Goal: Transaction & Acquisition: Purchase product/service

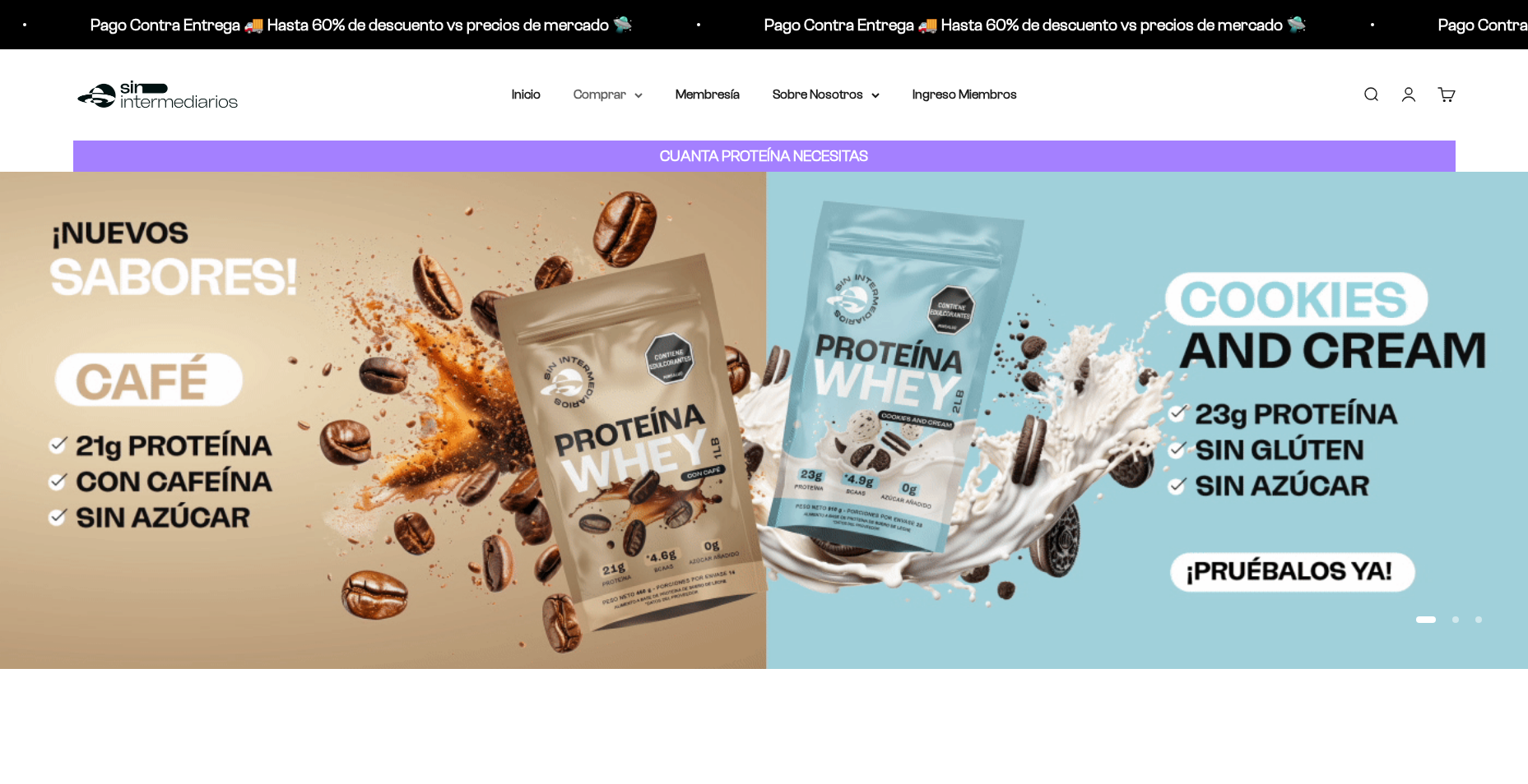
click at [604, 96] on summary "Comprar" at bounding box center [607, 95] width 69 height 21
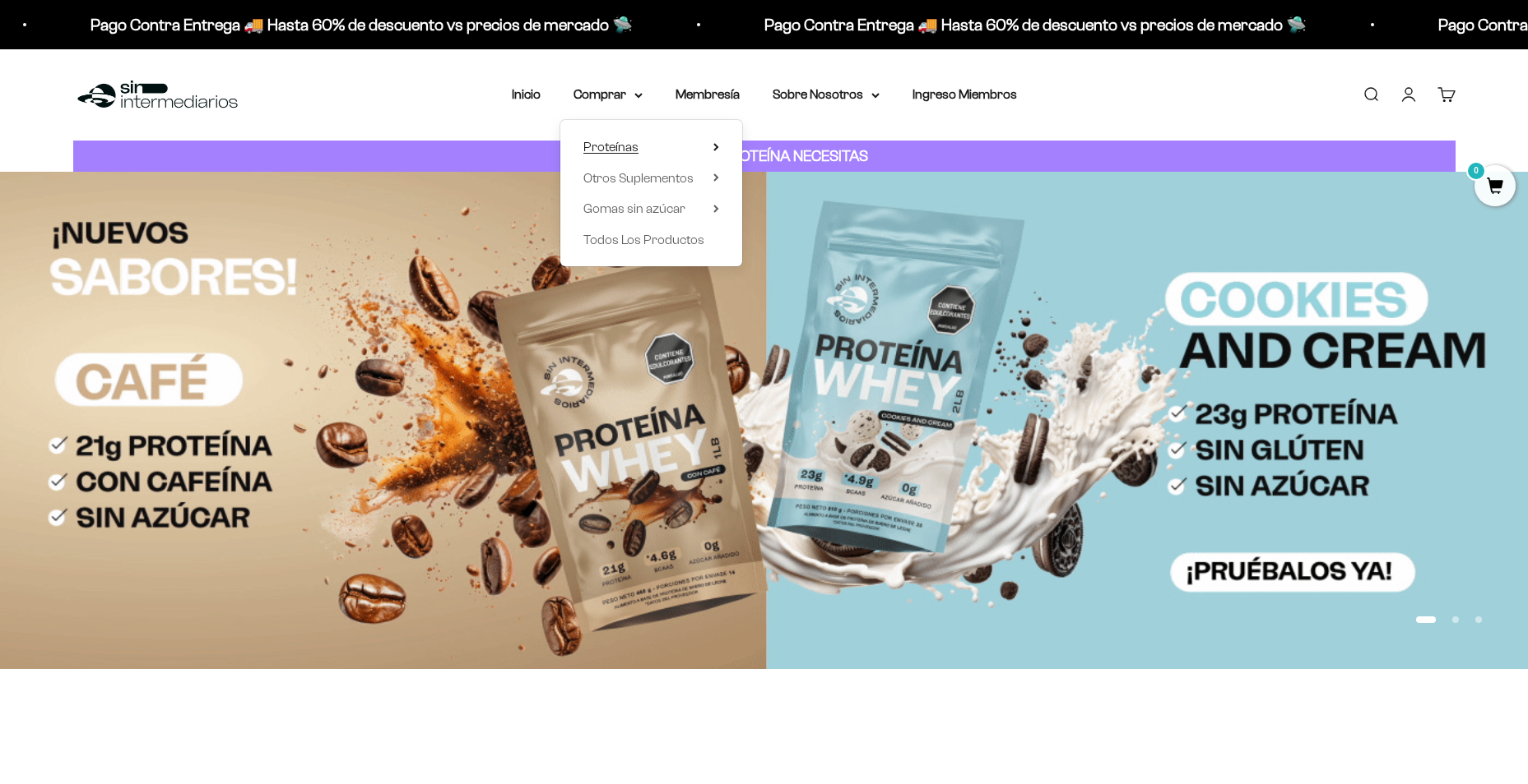
click at [625, 142] on span "Proteínas" at bounding box center [610, 146] width 55 height 14
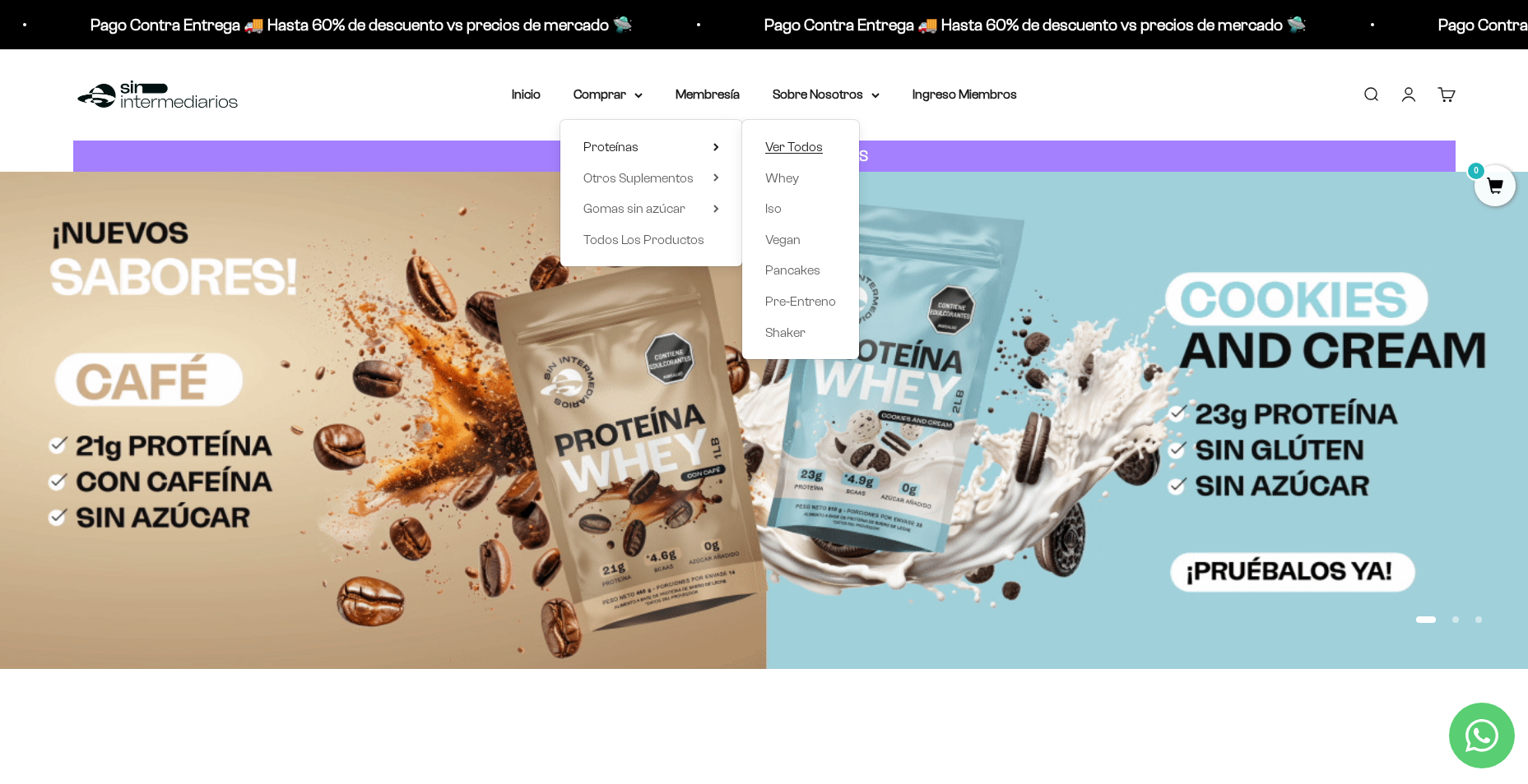
click at [800, 150] on span "Ver Todos" at bounding box center [793, 146] width 57 height 14
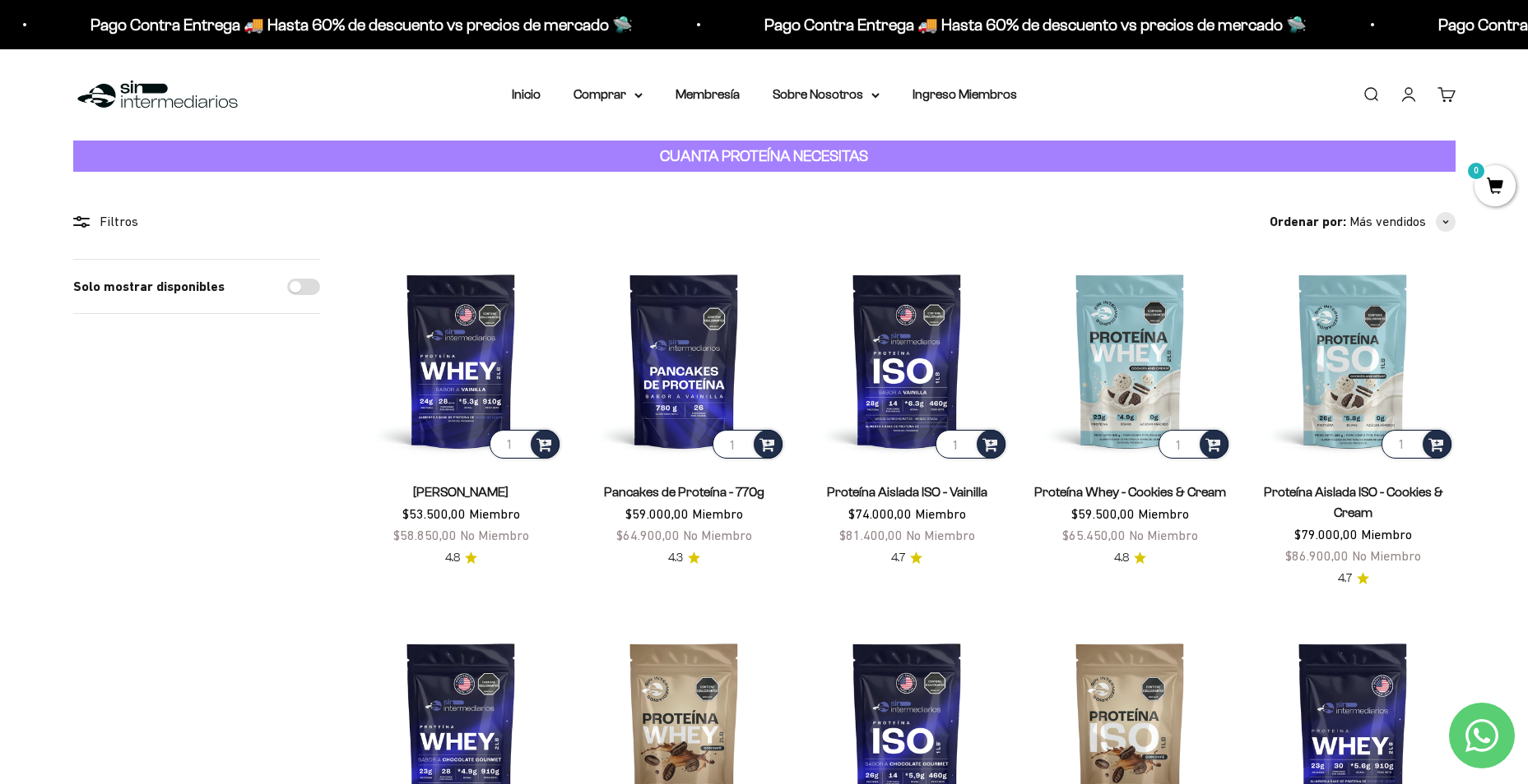
click at [129, 533] on div "Solo mostrar disponibles" at bounding box center [197, 772] width 247 height 1026
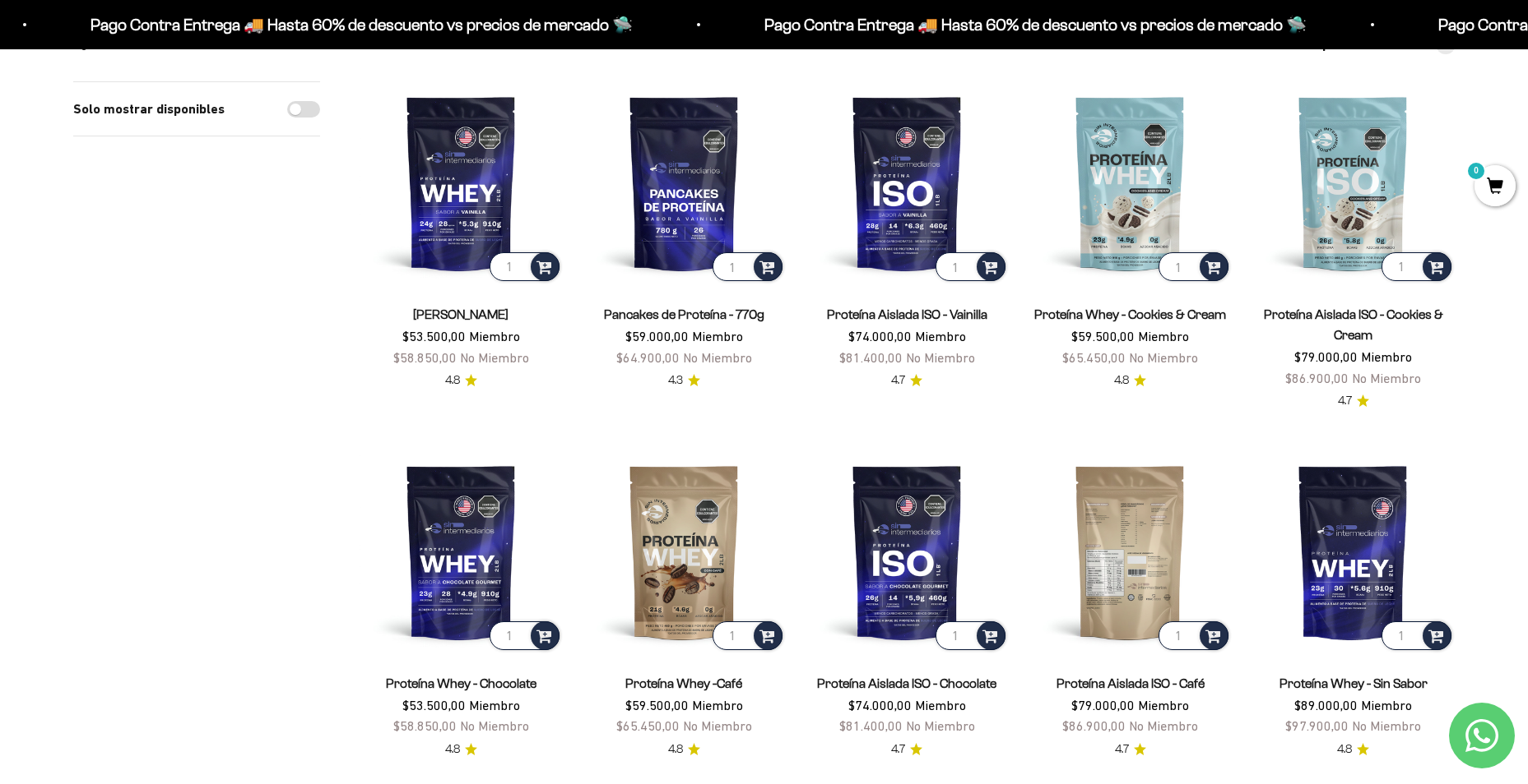
scroll to position [165, 0]
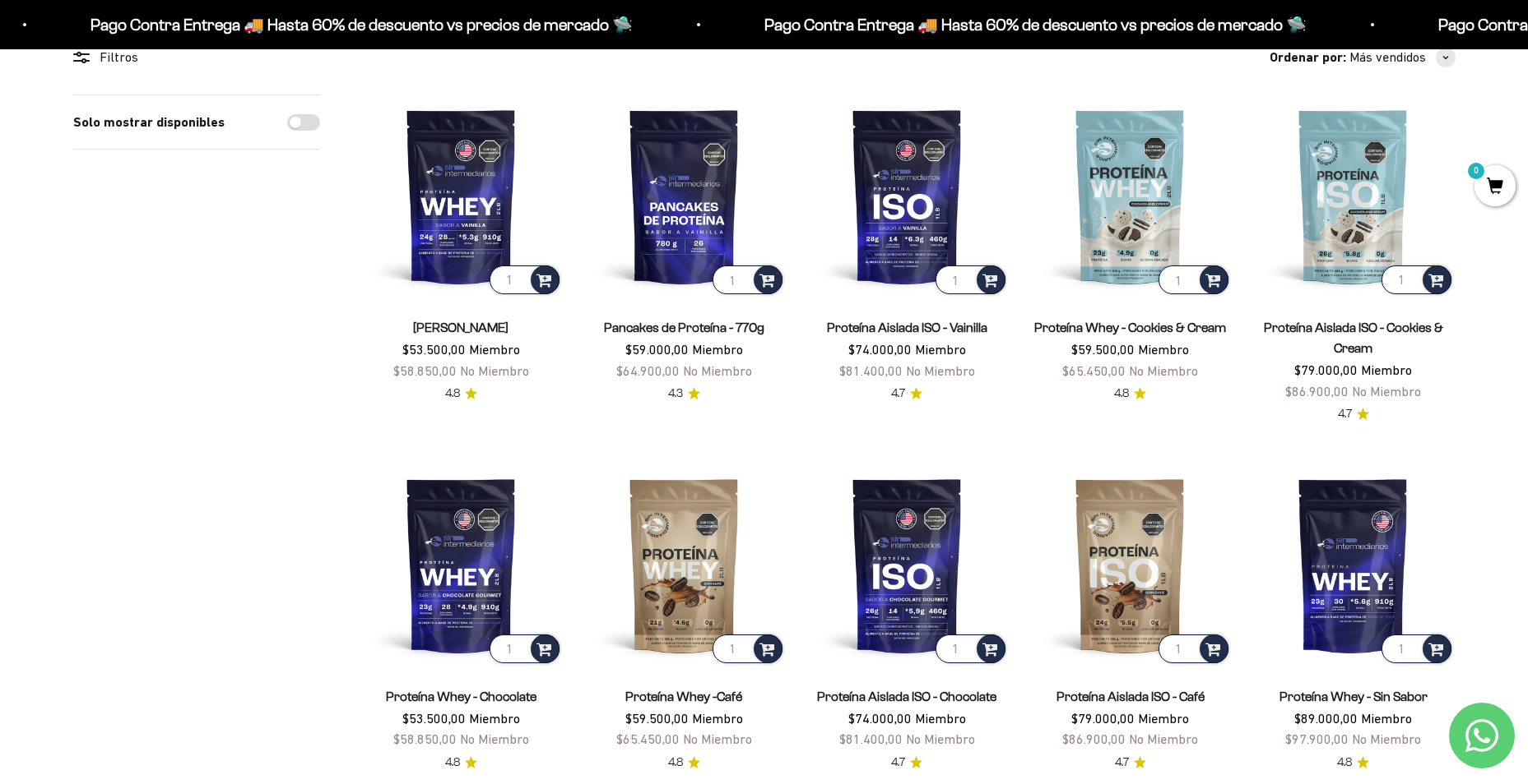
click at [14, 359] on section "Filtros Ordenar por Características Más vendidos Alfabéticamente, A-Z Alfabétic…" at bounding box center [764, 604] width 1528 height 1192
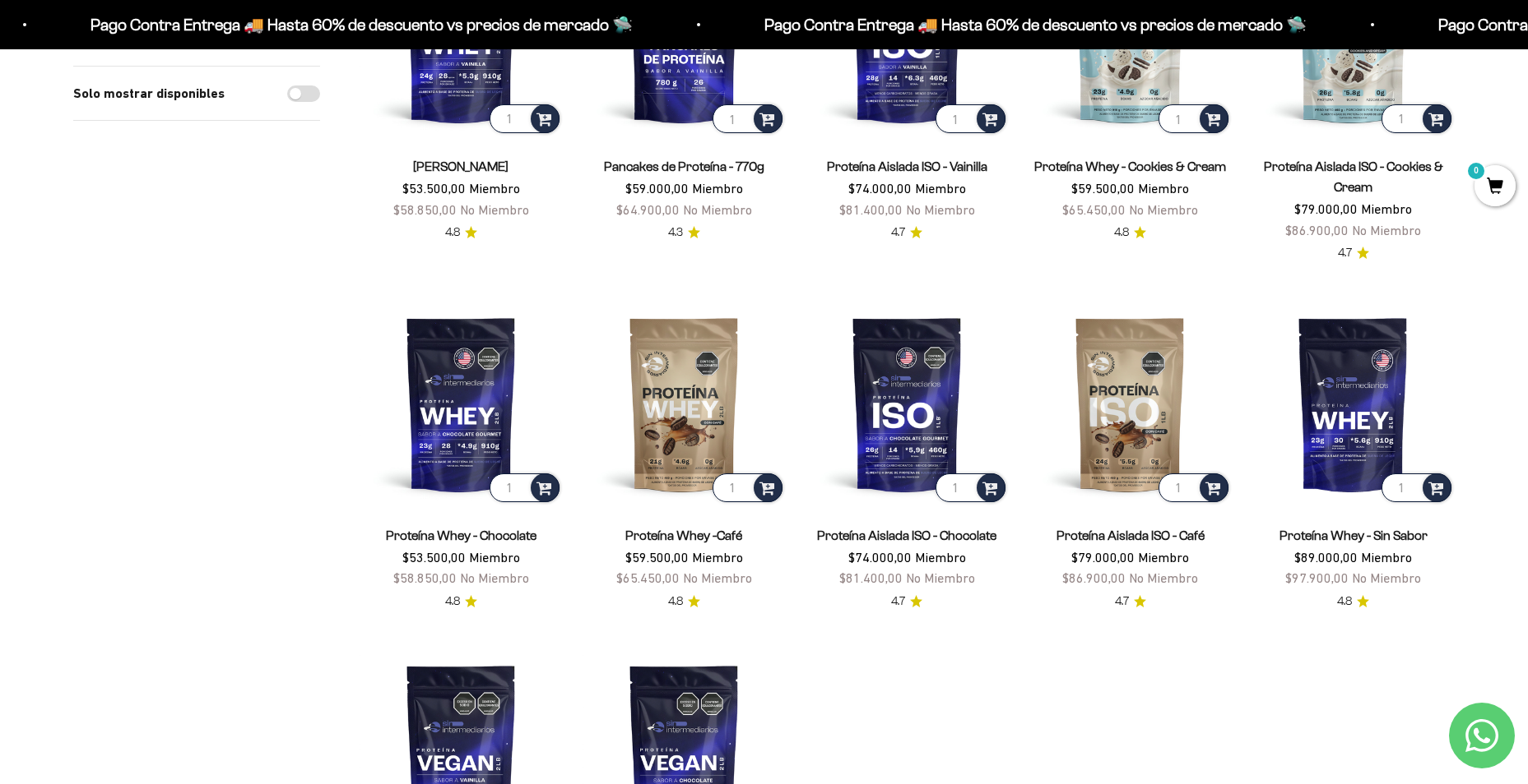
scroll to position [0, 0]
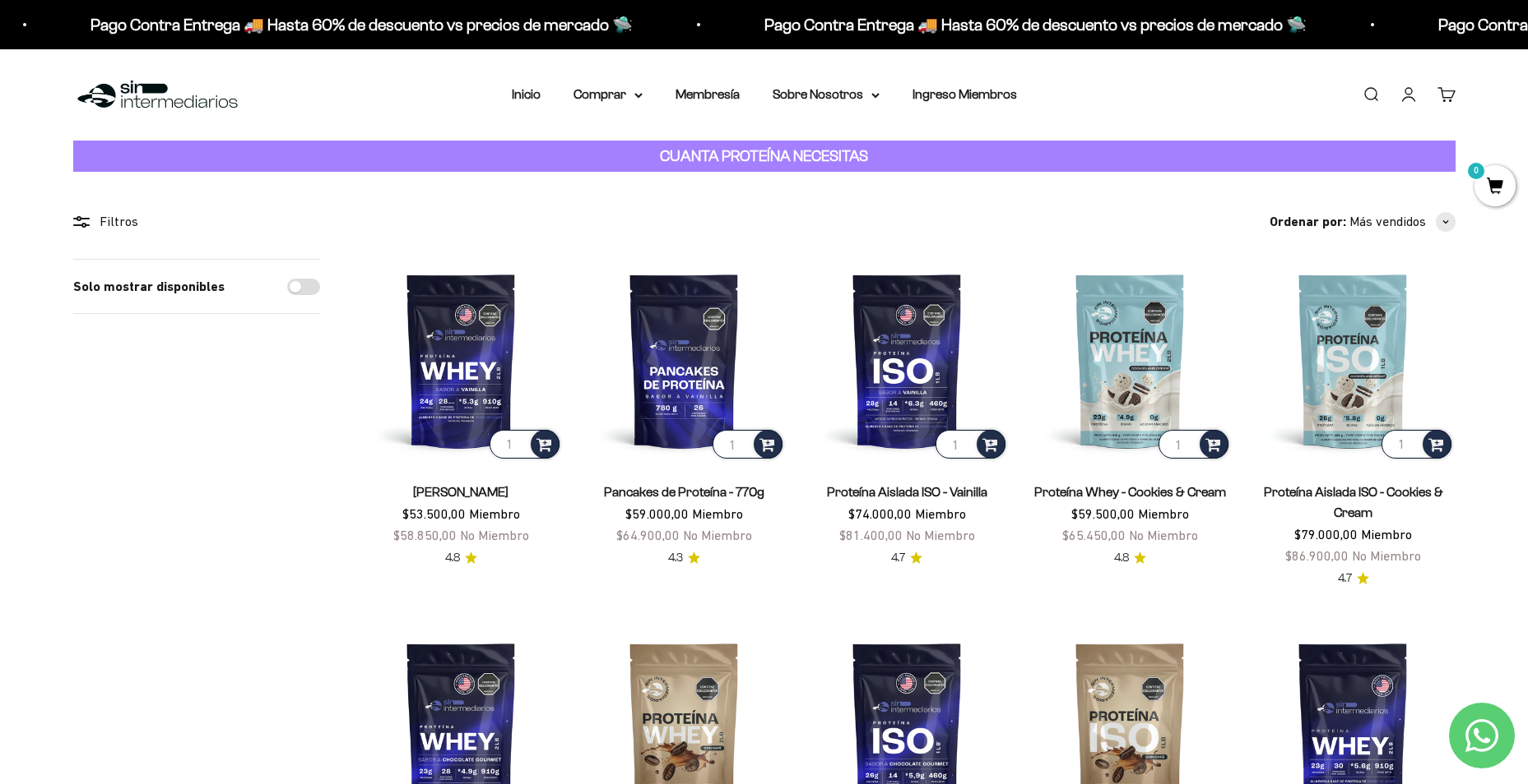
click at [4, 505] on section "Filtros Ordenar por Características Más vendidos Alfabéticamente, A-Z Alfabétic…" at bounding box center [764, 769] width 1528 height 1192
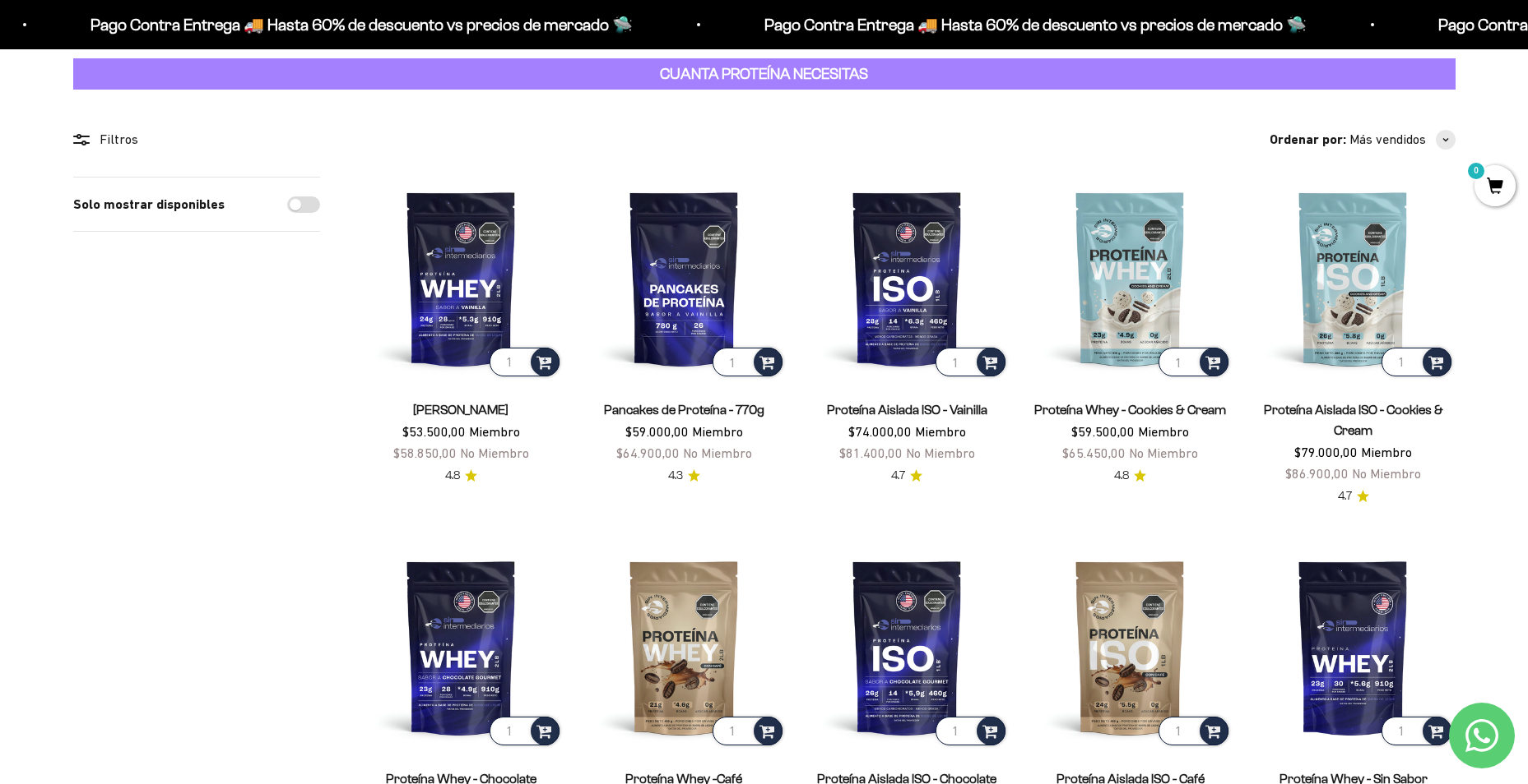
scroll to position [165, 0]
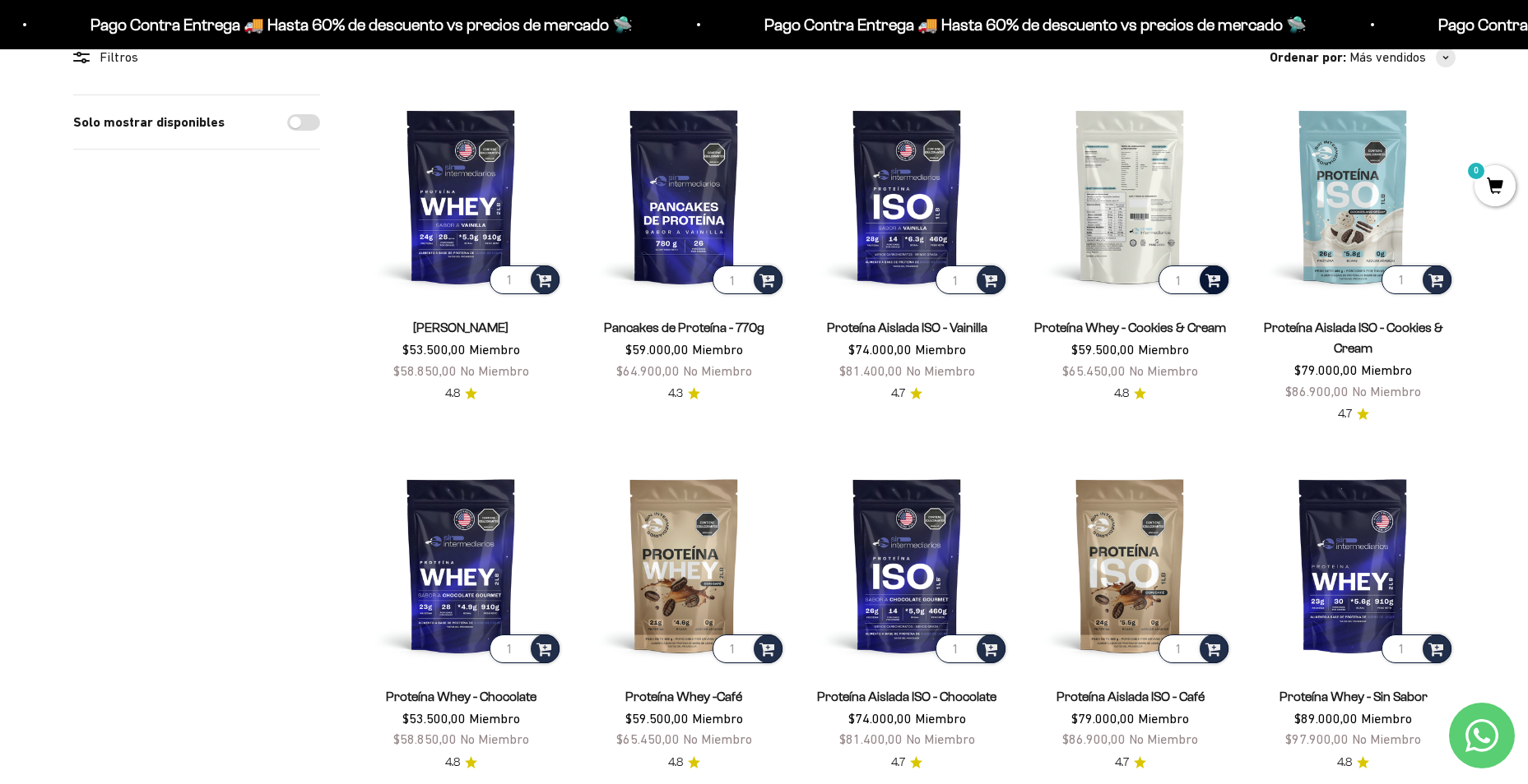
click at [1215, 276] on span at bounding box center [1213, 280] width 15 height 19
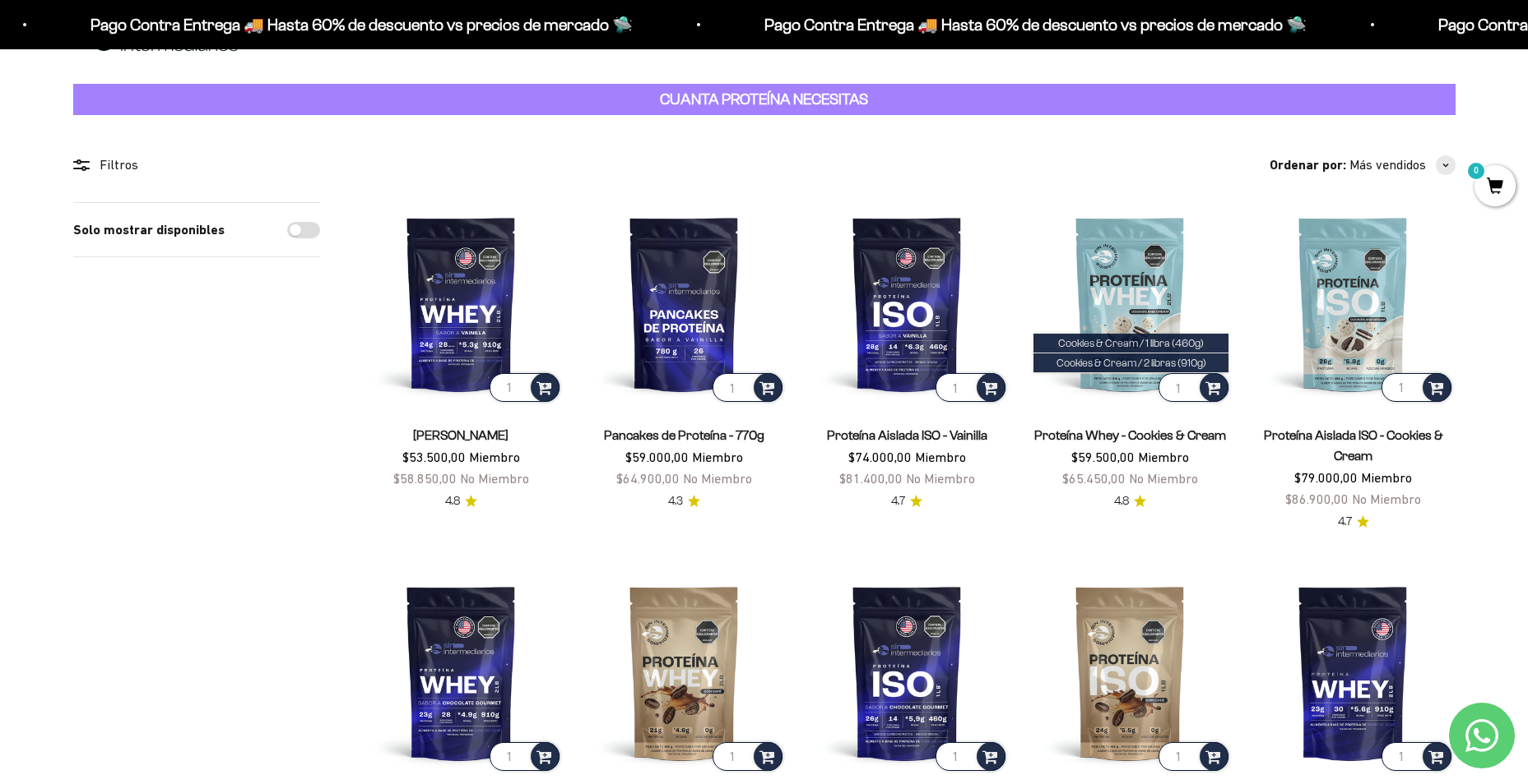
scroll to position [0, 0]
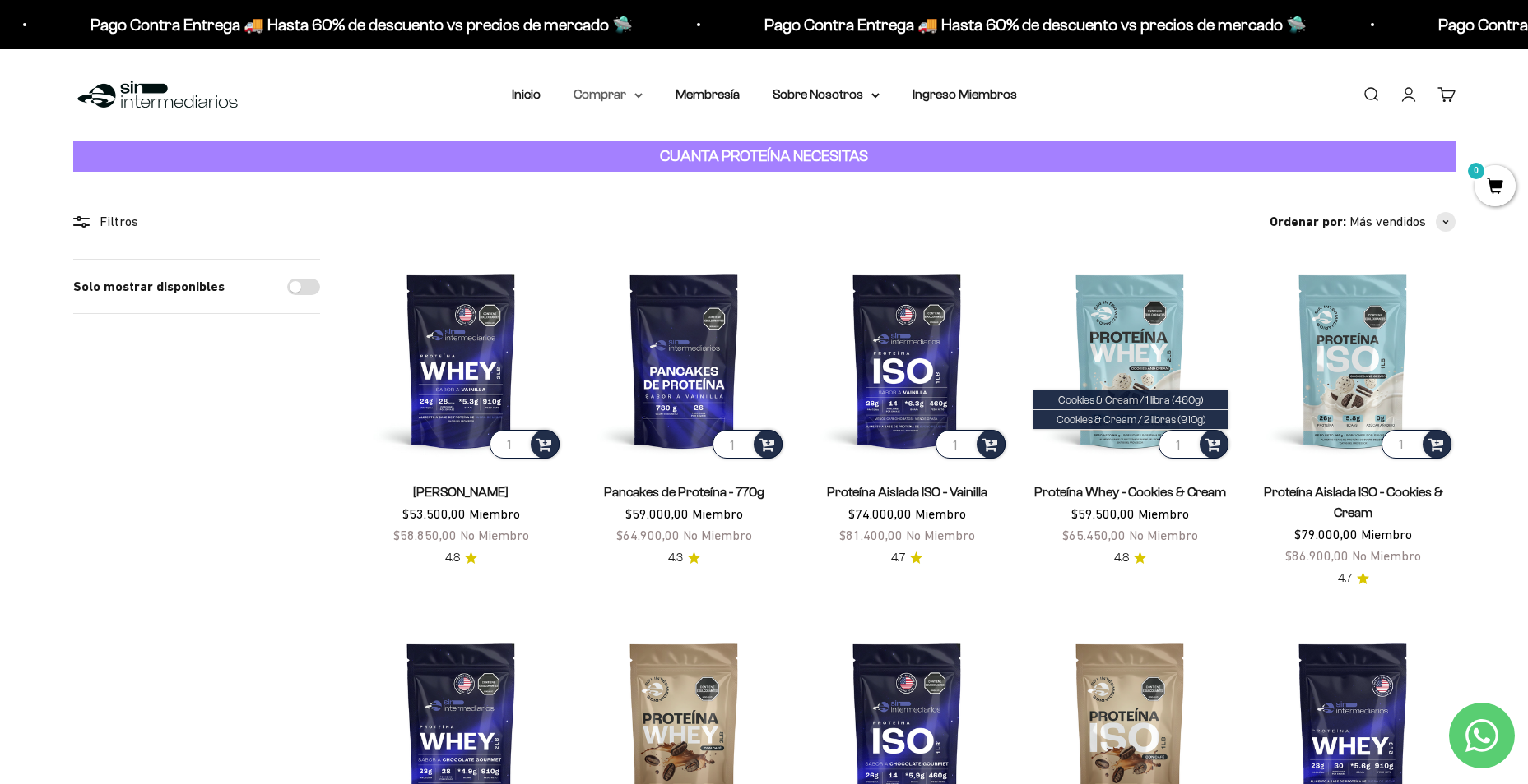
click at [623, 99] on summary "Comprar" at bounding box center [607, 95] width 69 height 21
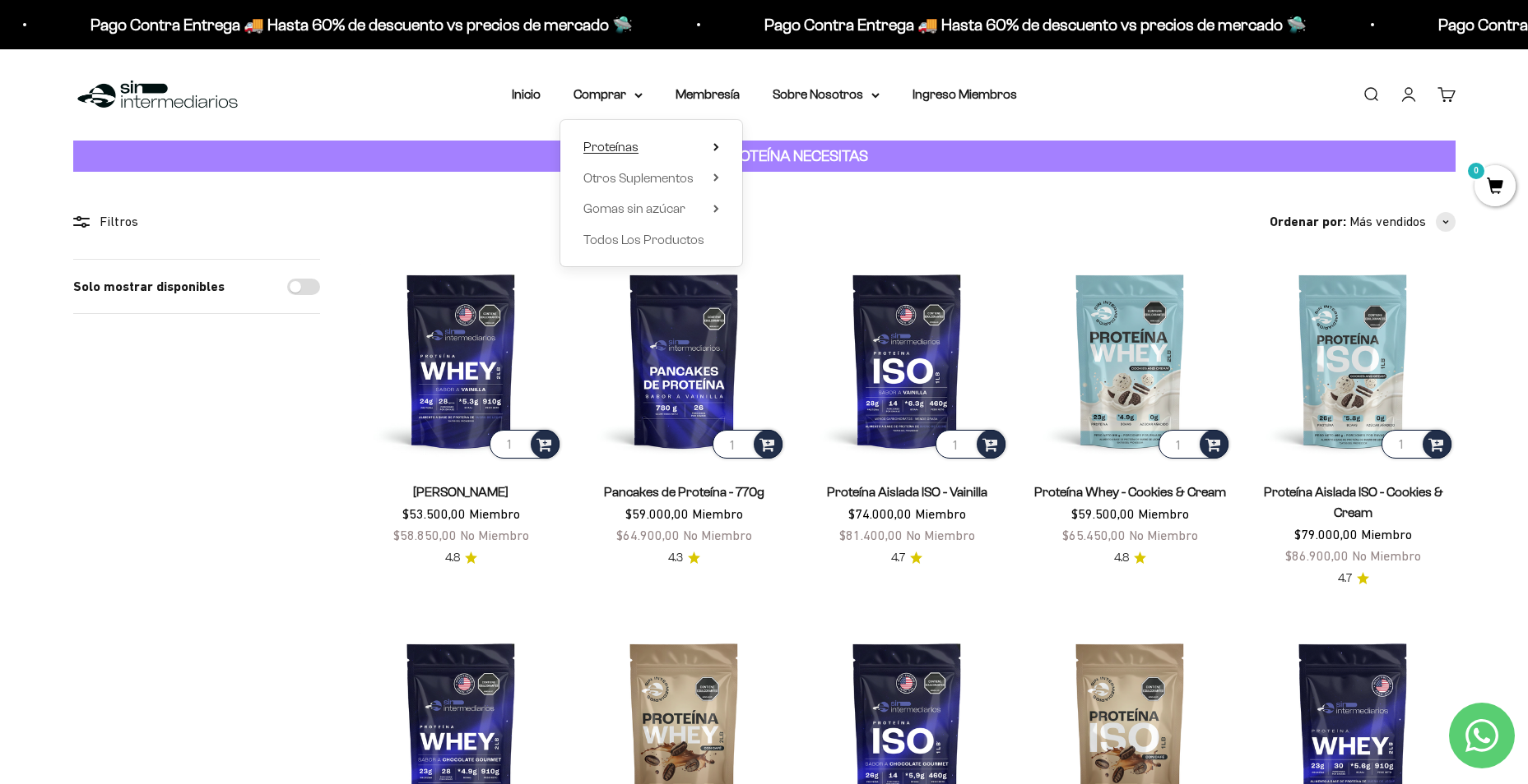
click at [625, 148] on span "Proteínas" at bounding box center [610, 146] width 55 height 14
click at [653, 179] on span "Otros Suplementos" at bounding box center [638, 178] width 110 height 14
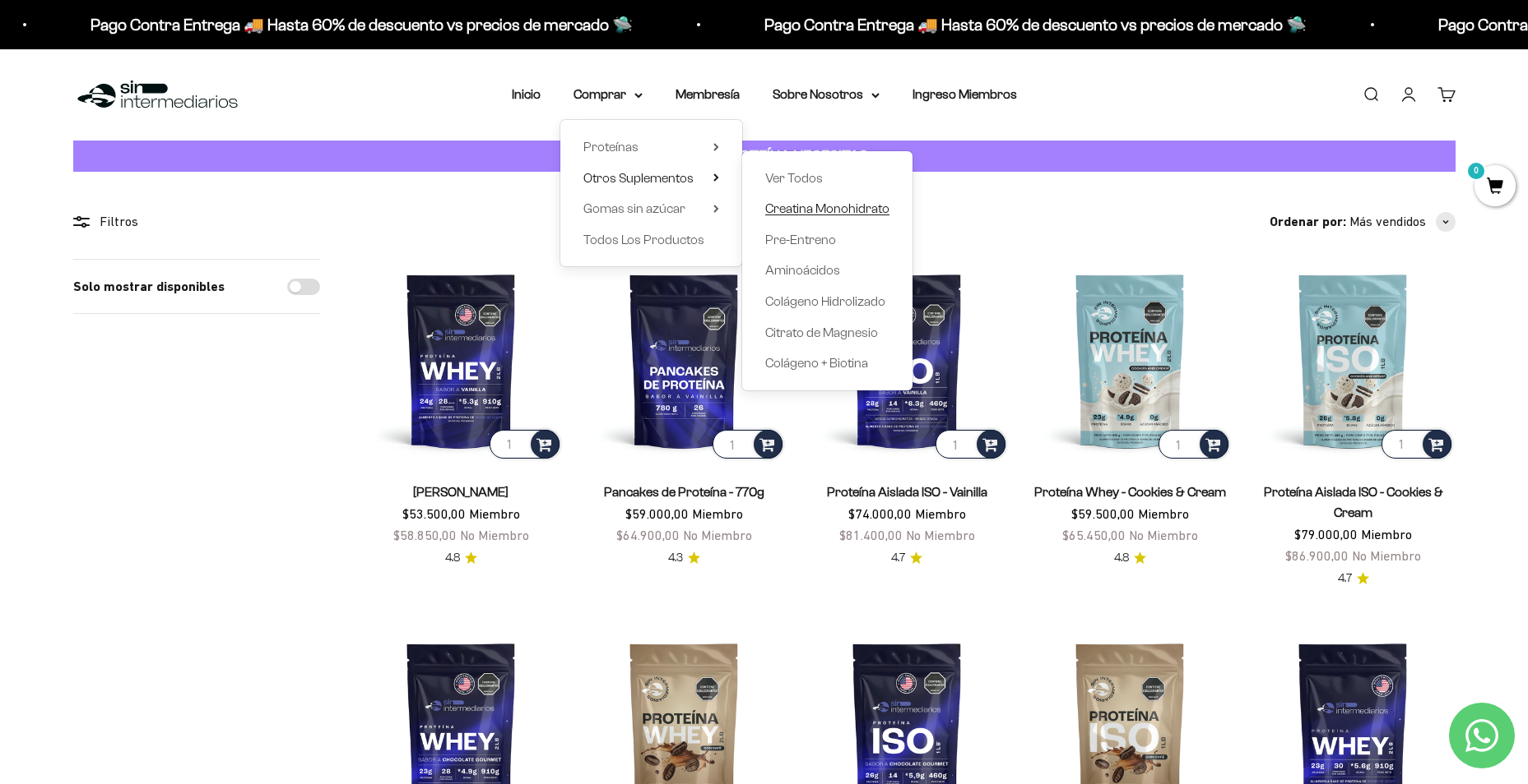
click at [828, 210] on span "Creatina Monohidrato" at bounding box center [827, 208] width 124 height 14
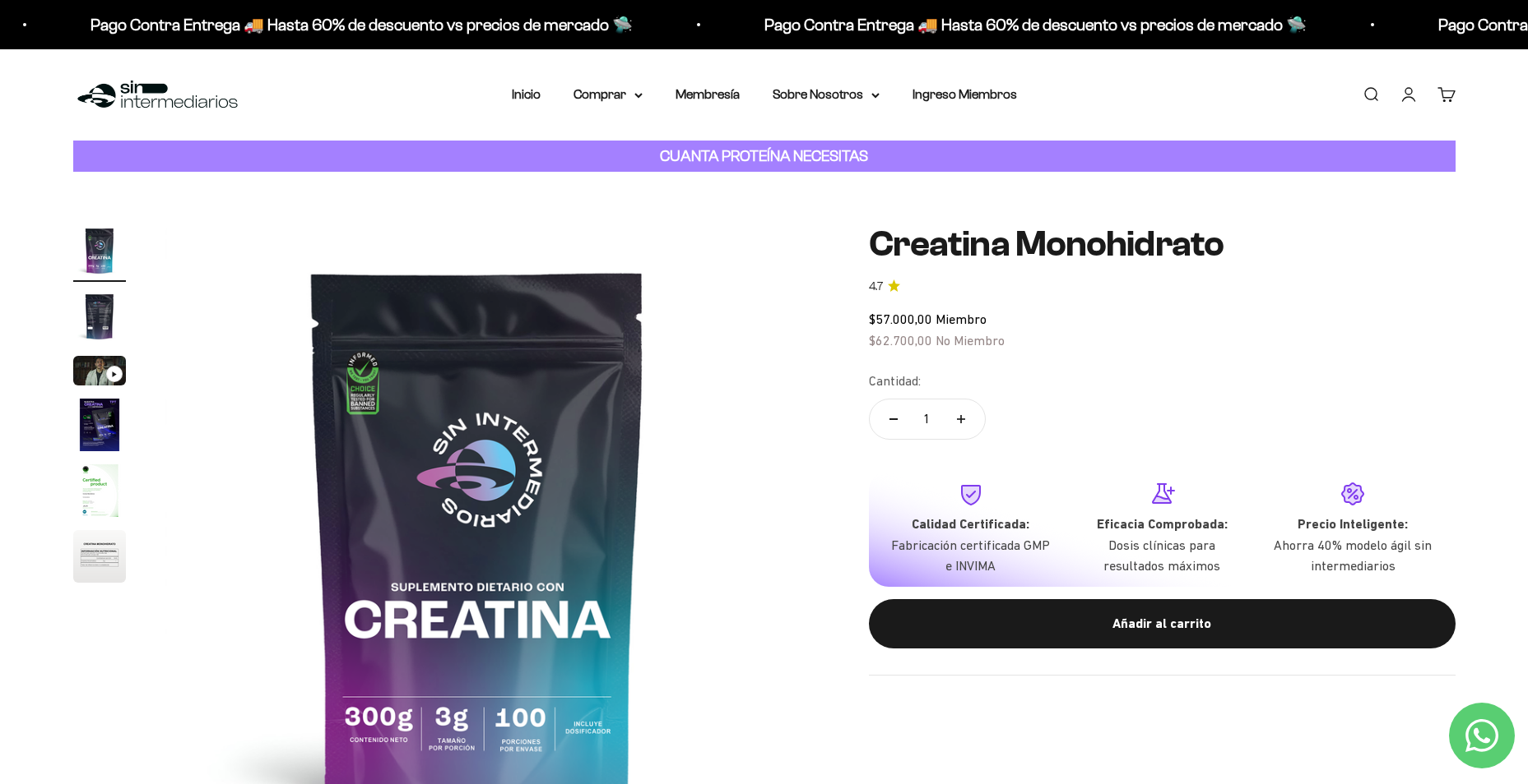
click at [961, 412] on button "Aumentar cantidad" at bounding box center [961, 419] width 47 height 40
click at [877, 428] on button "Reducir cantidad" at bounding box center [893, 419] width 47 height 40
type input "2"
click at [1146, 631] on div "Añadir al carrito" at bounding box center [1162, 624] width 521 height 21
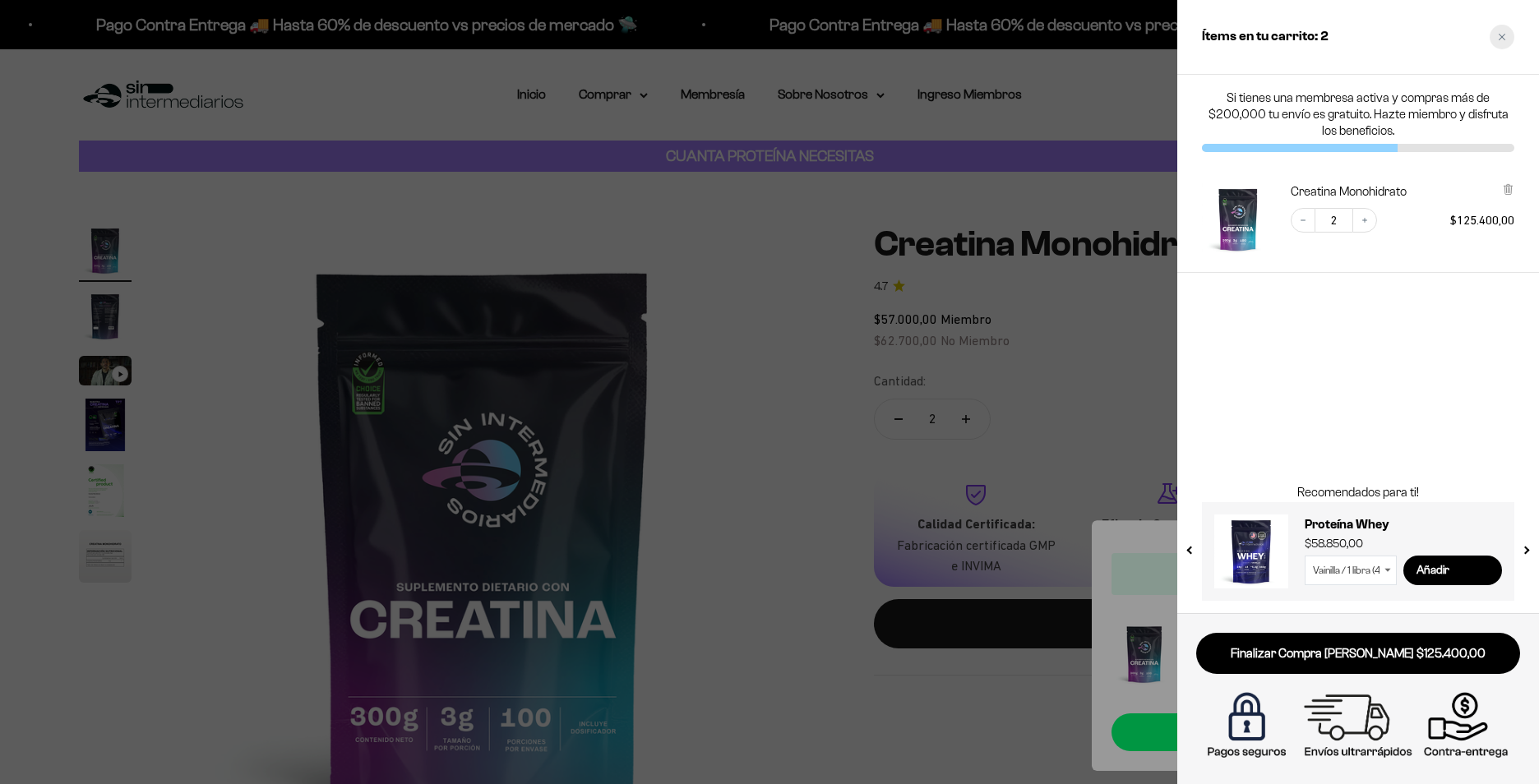
click at [1498, 37] on icon "Close cart" at bounding box center [1502, 37] width 8 height 8
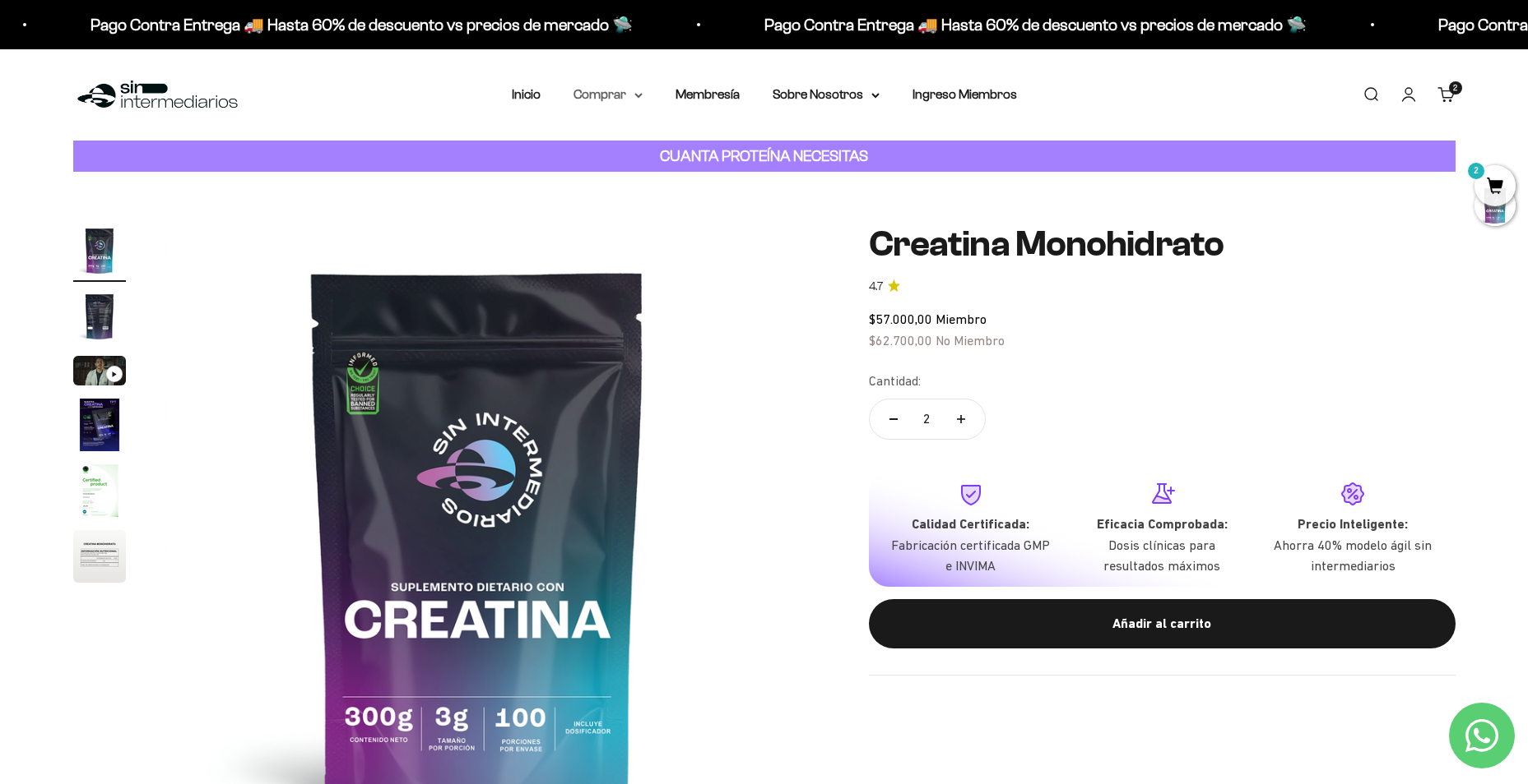
click at [605, 97] on summary "Comprar" at bounding box center [607, 95] width 69 height 21
click at [608, 139] on span "Proteínas" at bounding box center [610, 146] width 55 height 14
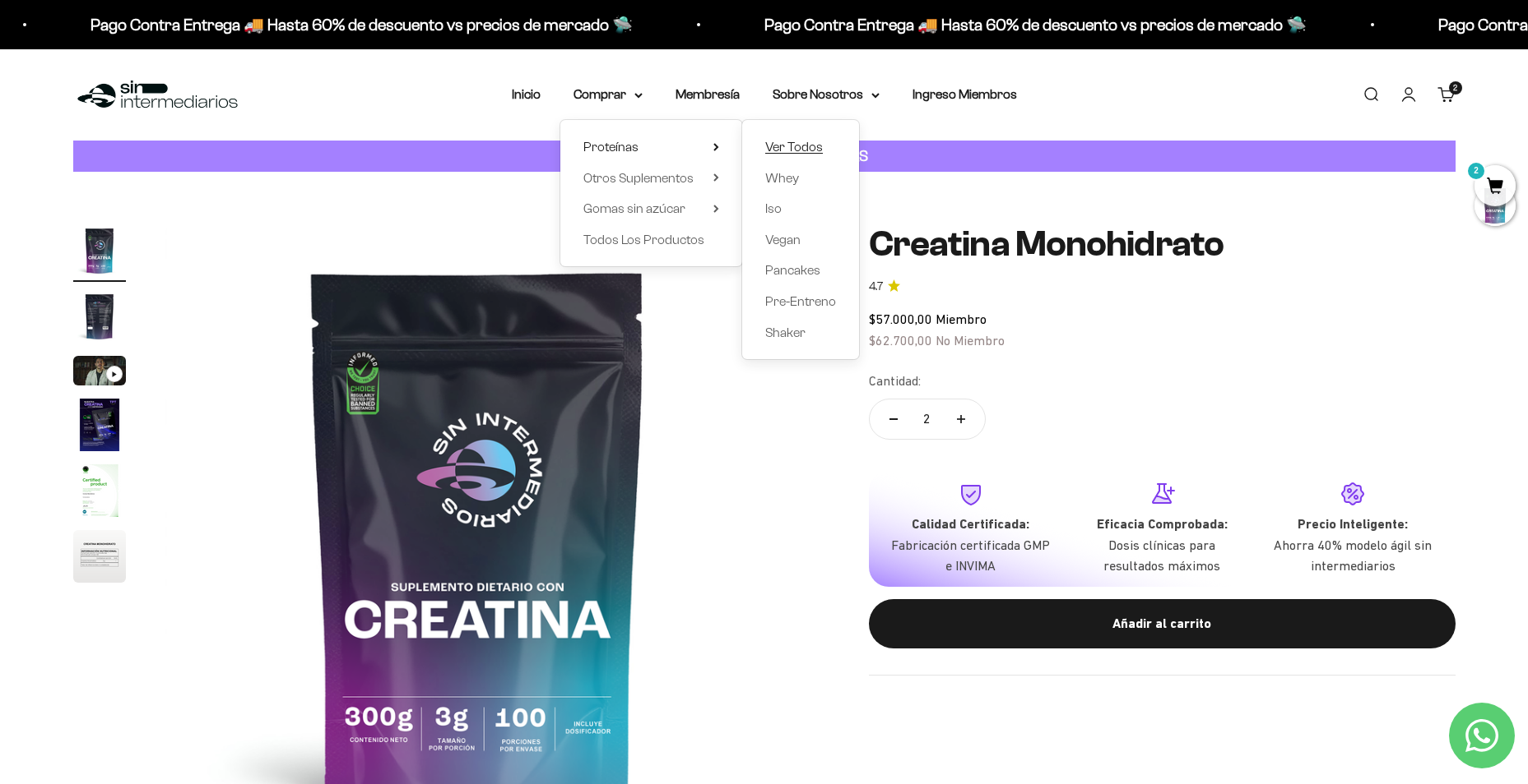
click at [809, 149] on span "Ver Todos" at bounding box center [793, 146] width 57 height 14
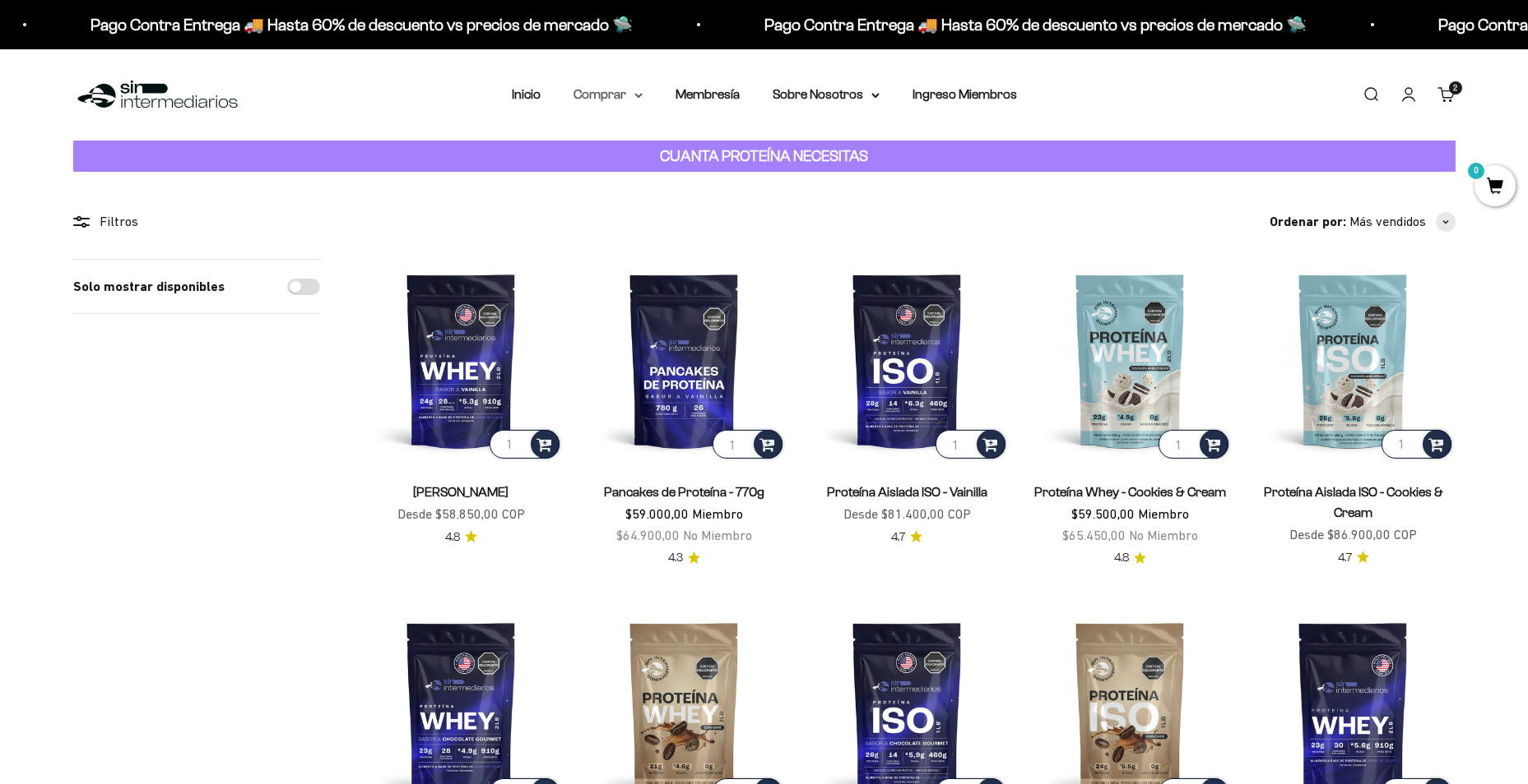
click at [597, 98] on summary "Comprar" at bounding box center [607, 95] width 69 height 21
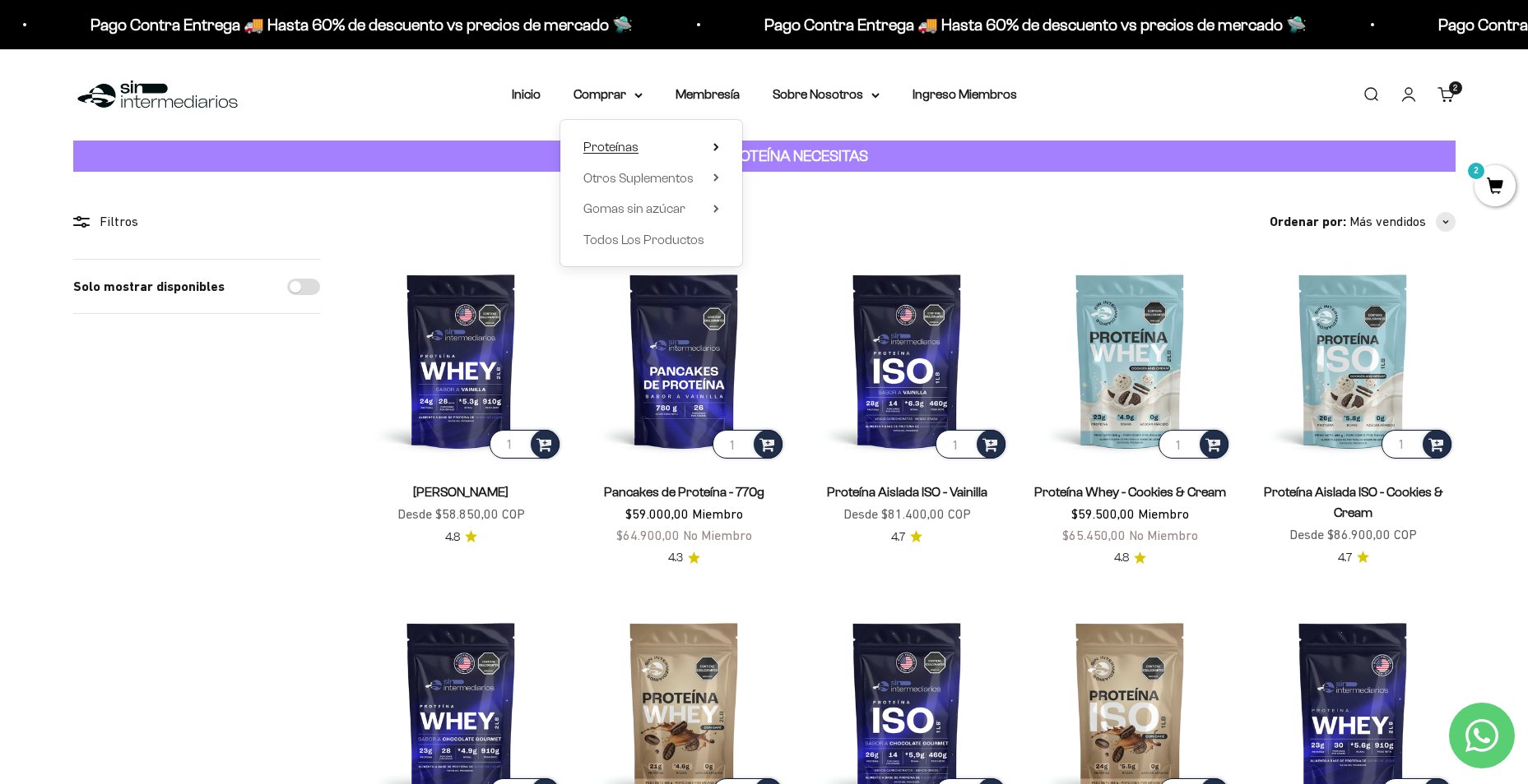
click at [626, 150] on span "Proteínas" at bounding box center [610, 146] width 55 height 14
click at [795, 178] on span "Whey" at bounding box center [781, 178] width 34 height 14
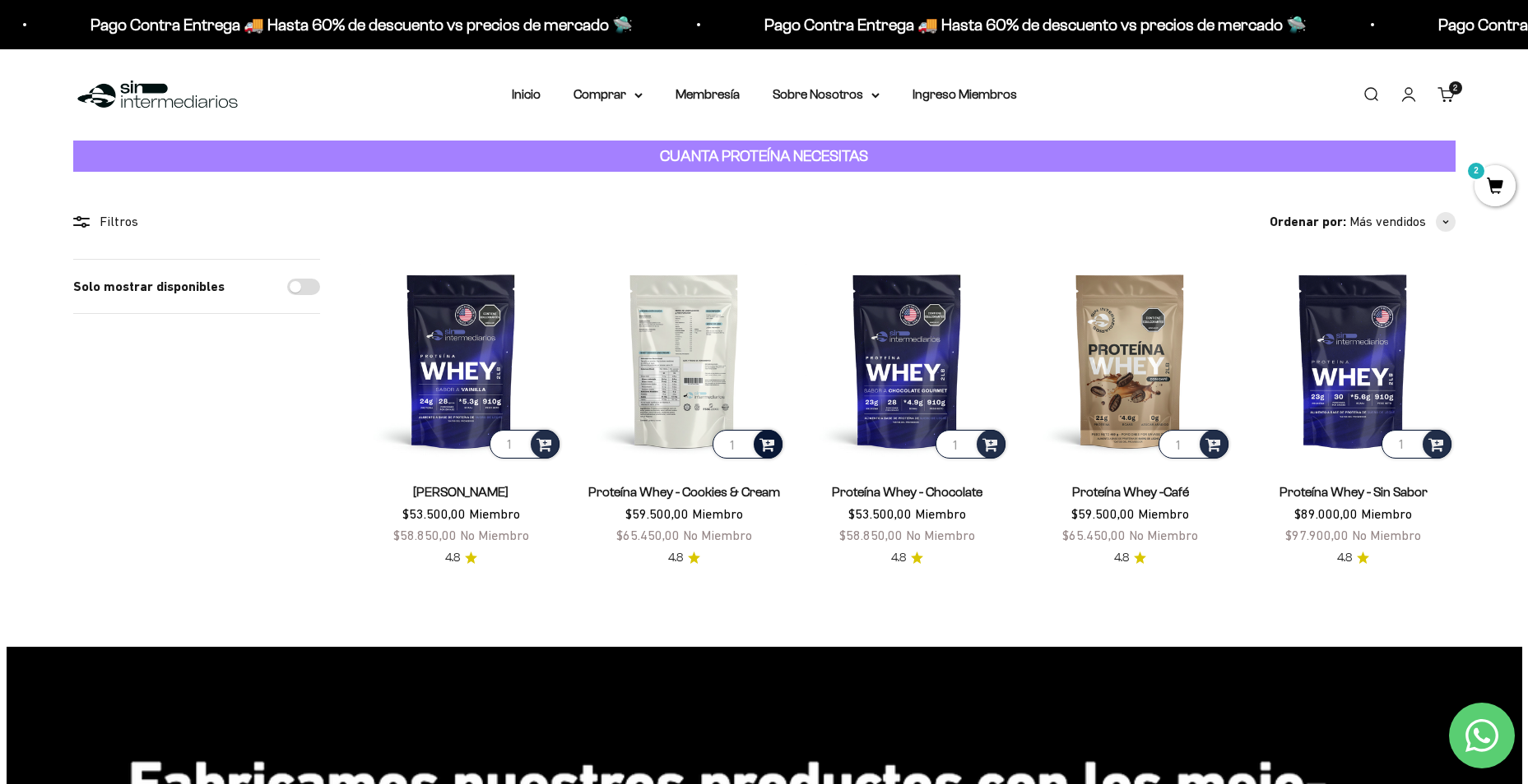
click at [767, 446] on span at bounding box center [767, 444] width 15 height 19
click at [753, 398] on span "Cookies & Cream / 1 libra (460g)" at bounding box center [685, 400] width 145 height 13
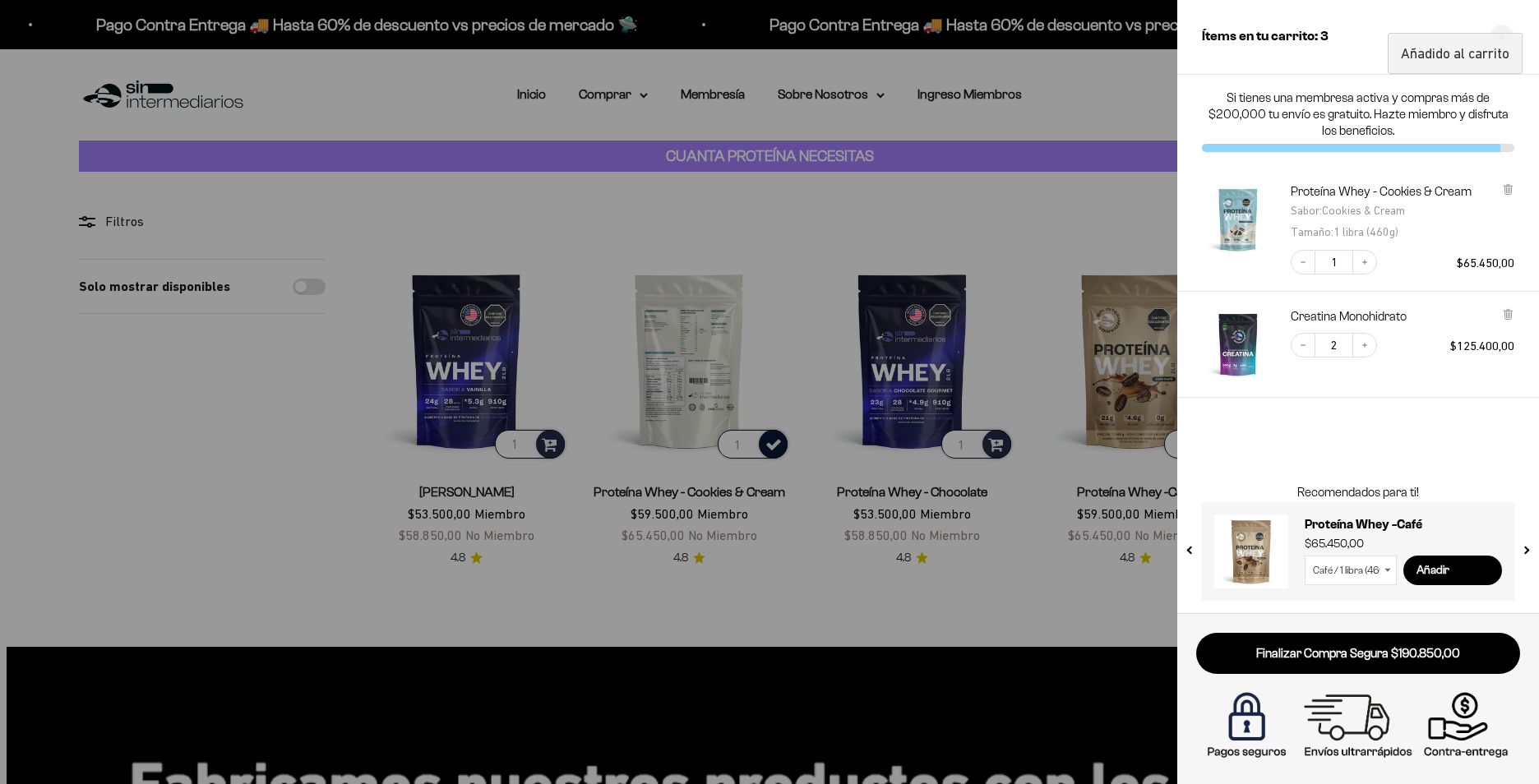
click at [1430, 462] on div "Si tienes una membresa activa y compras más de $200,000 tu envío es gratuito. H…" at bounding box center [1359, 344] width 362 height 538
click at [1491, 42] on div "Close cart" at bounding box center [1501, 36] width 24 height 24
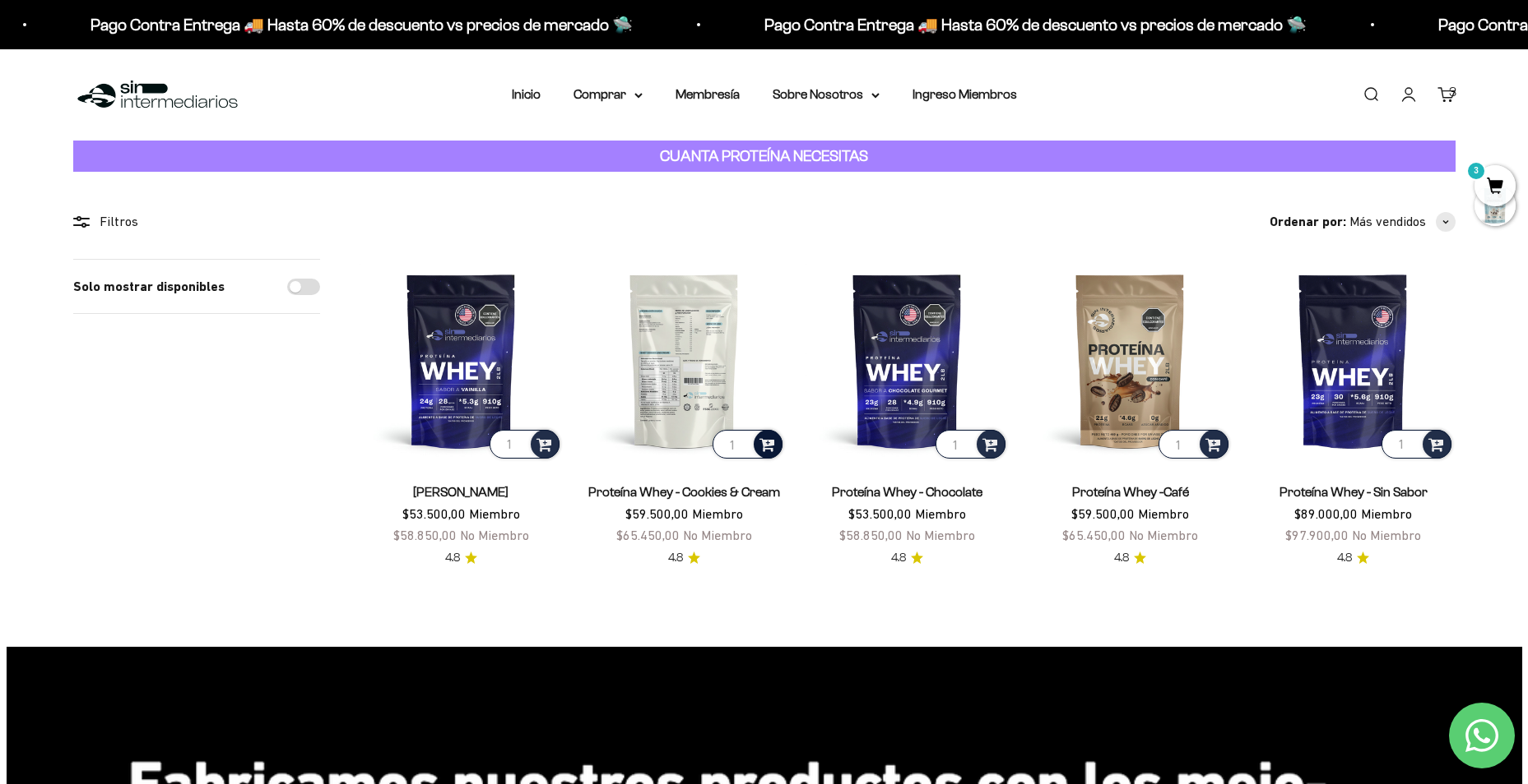
click at [1418, 104] on link "Iniciar sesión" at bounding box center [1408, 94] width 18 height 18
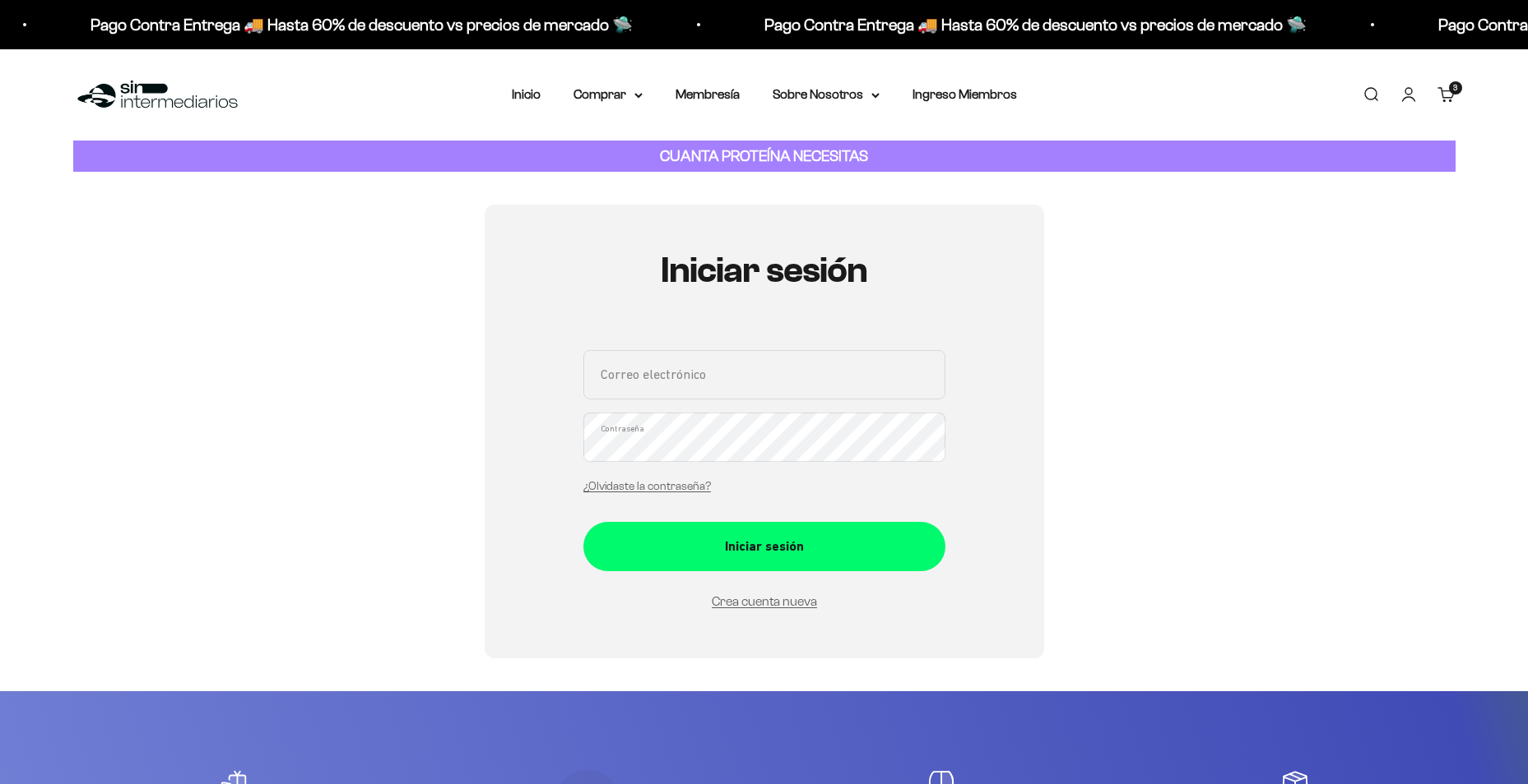
click at [950, 90] on link "Ingreso Miembros" at bounding box center [964, 94] width 105 height 14
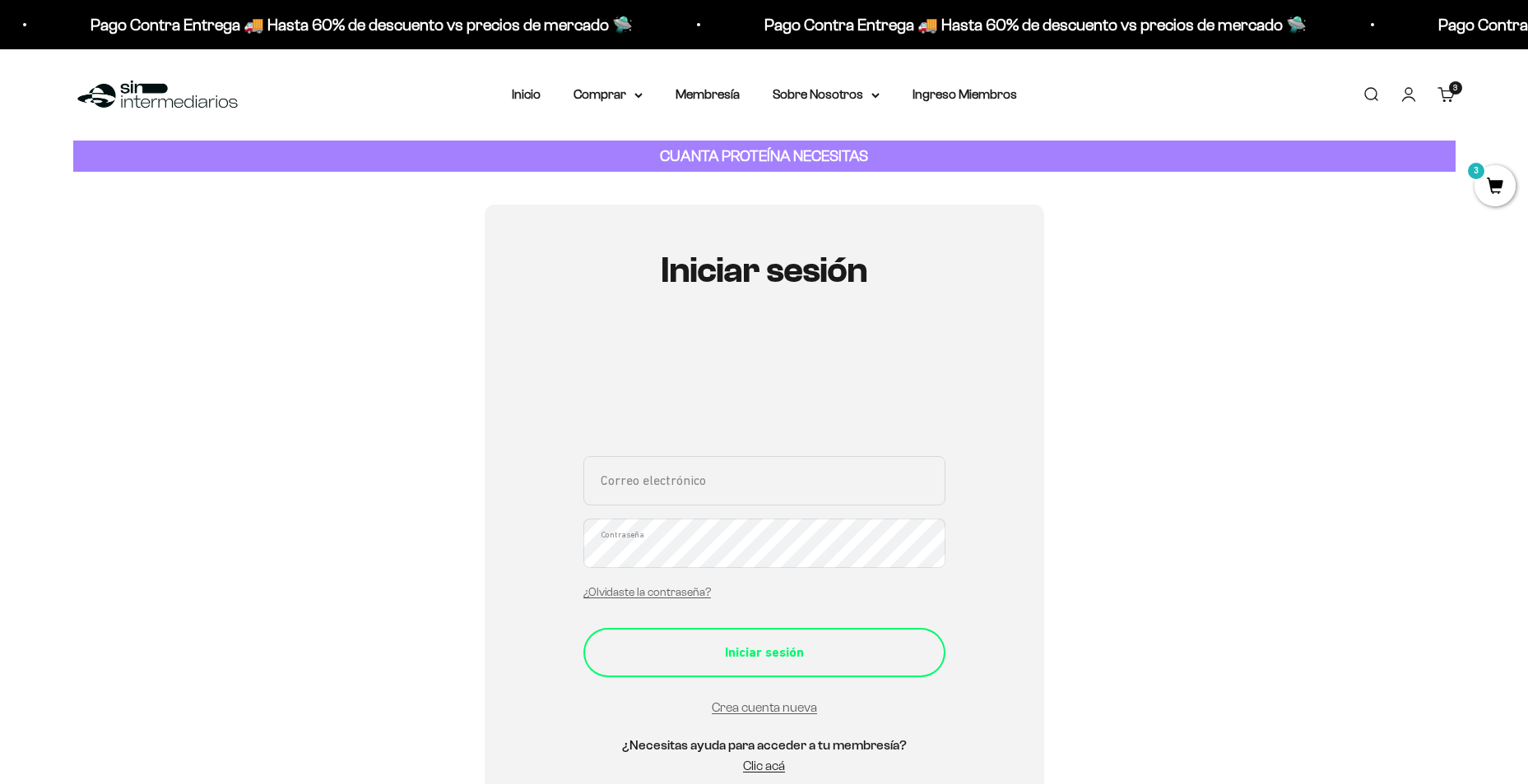
type input "[EMAIL_ADDRESS][DOMAIN_NAME]"
click at [729, 645] on div "Iniciar sesión" at bounding box center [764, 653] width 296 height 21
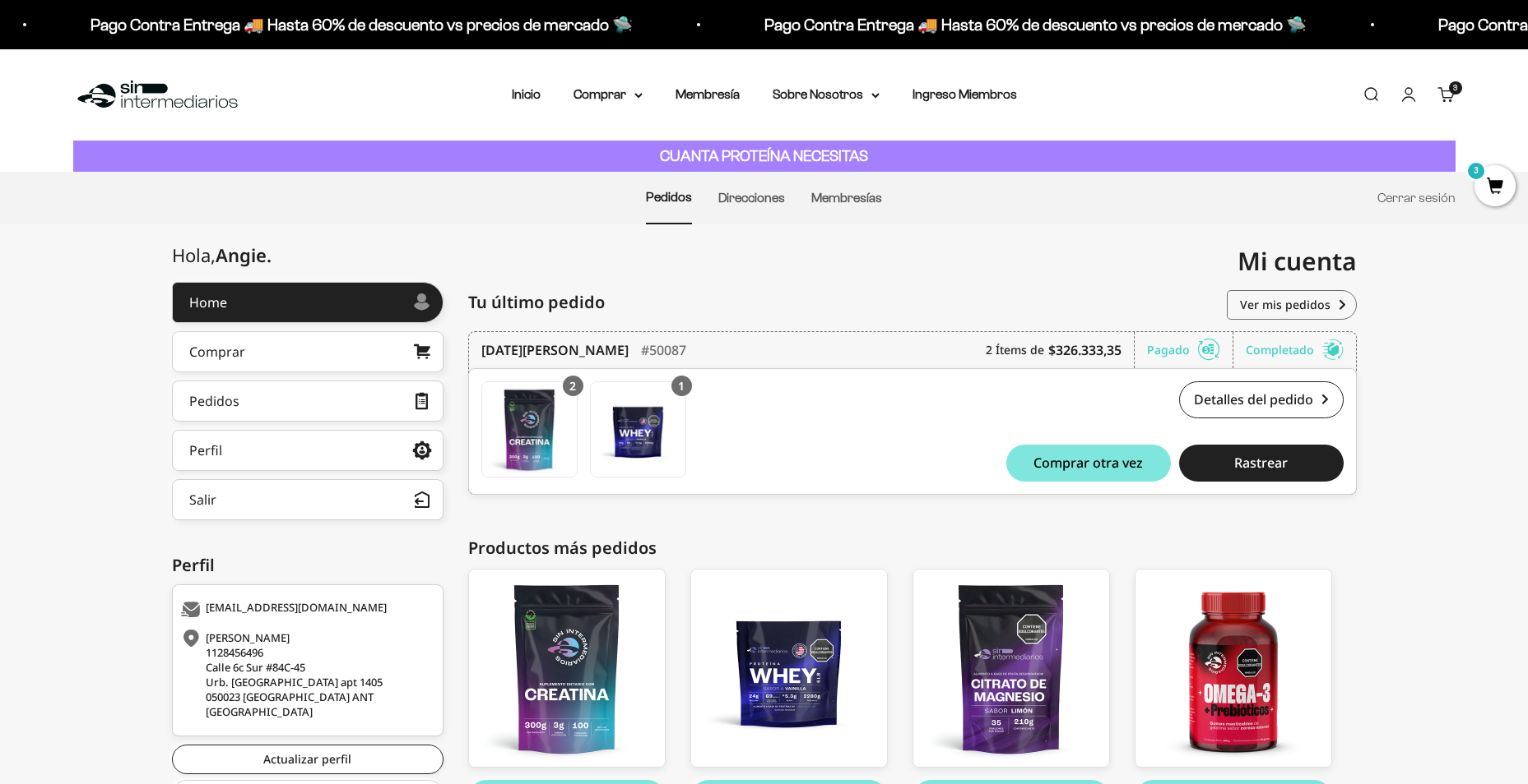
click at [716, 266] on div "Home Comprar Pedidos Perfil Salir Mi cuenta Home > Mi cuenta > Home Mi cuenta […" at bounding box center [764, 559] width 1528 height 671
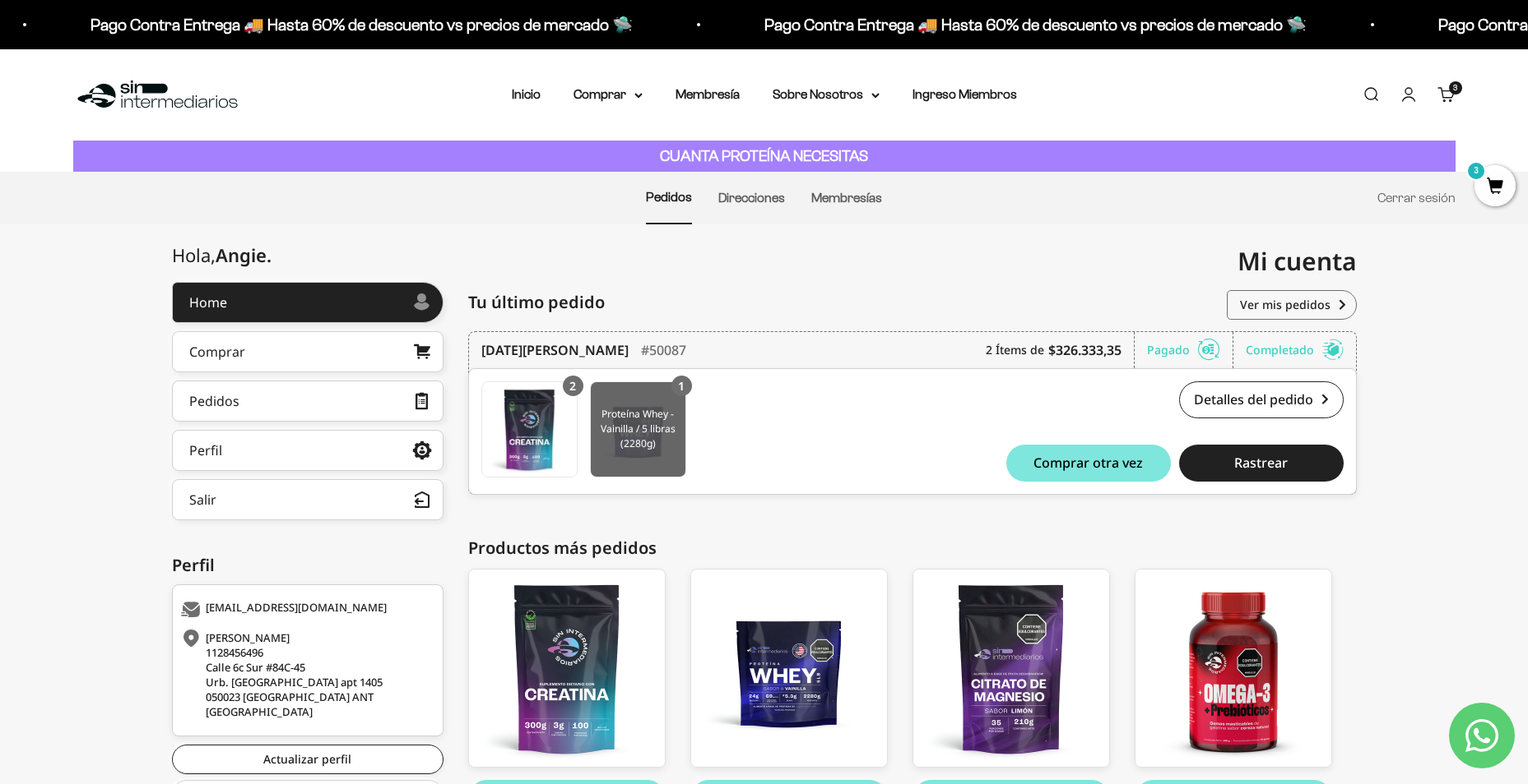
click at [658, 403] on img at bounding box center [638, 430] width 95 height 95
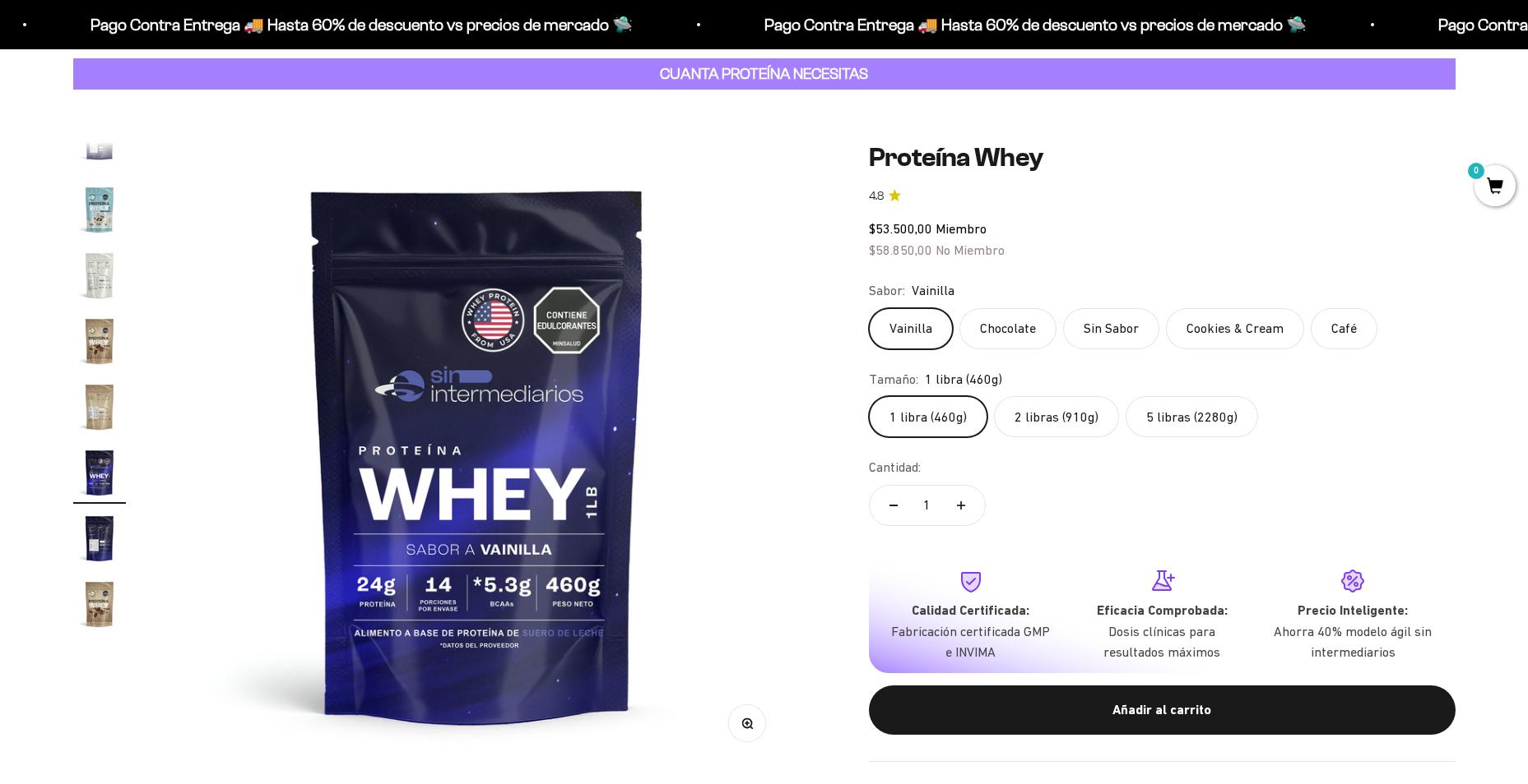
click at [1003, 334] on label "Chocolate" at bounding box center [1008, 329] width 97 height 41
click at [869, 309] on input "Chocolate" at bounding box center [868, 308] width 1 height 1
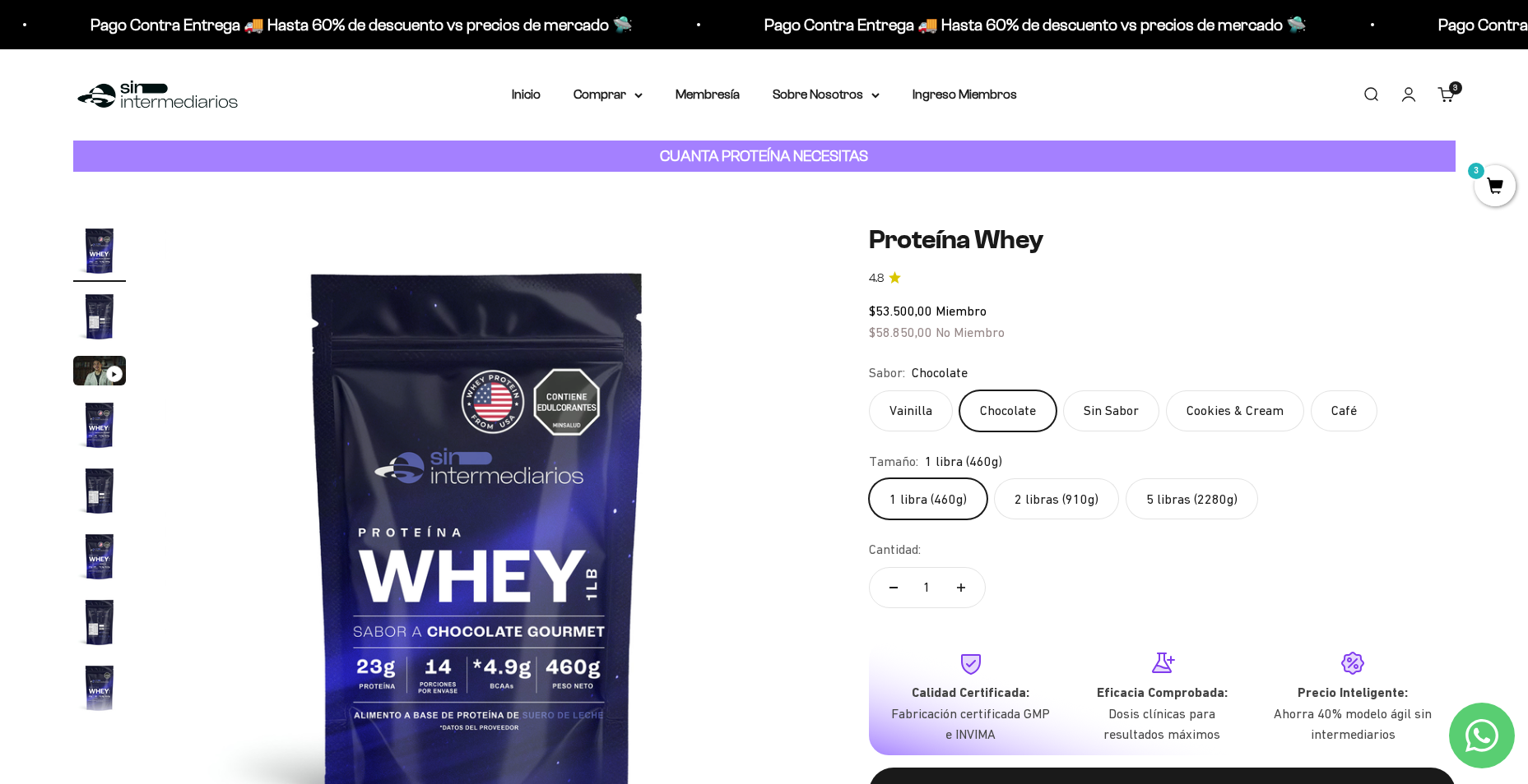
click at [371, 95] on div "Menú Buscar Inicio Comprar Proteínas Ver Todos Whey Iso Vegan Pancakes Pre-Entr…" at bounding box center [764, 95] width 1528 height 91
click at [606, 99] on summary "Comprar" at bounding box center [607, 95] width 69 height 21
click at [621, 181] on span "Otros Suplementos" at bounding box center [638, 178] width 110 height 14
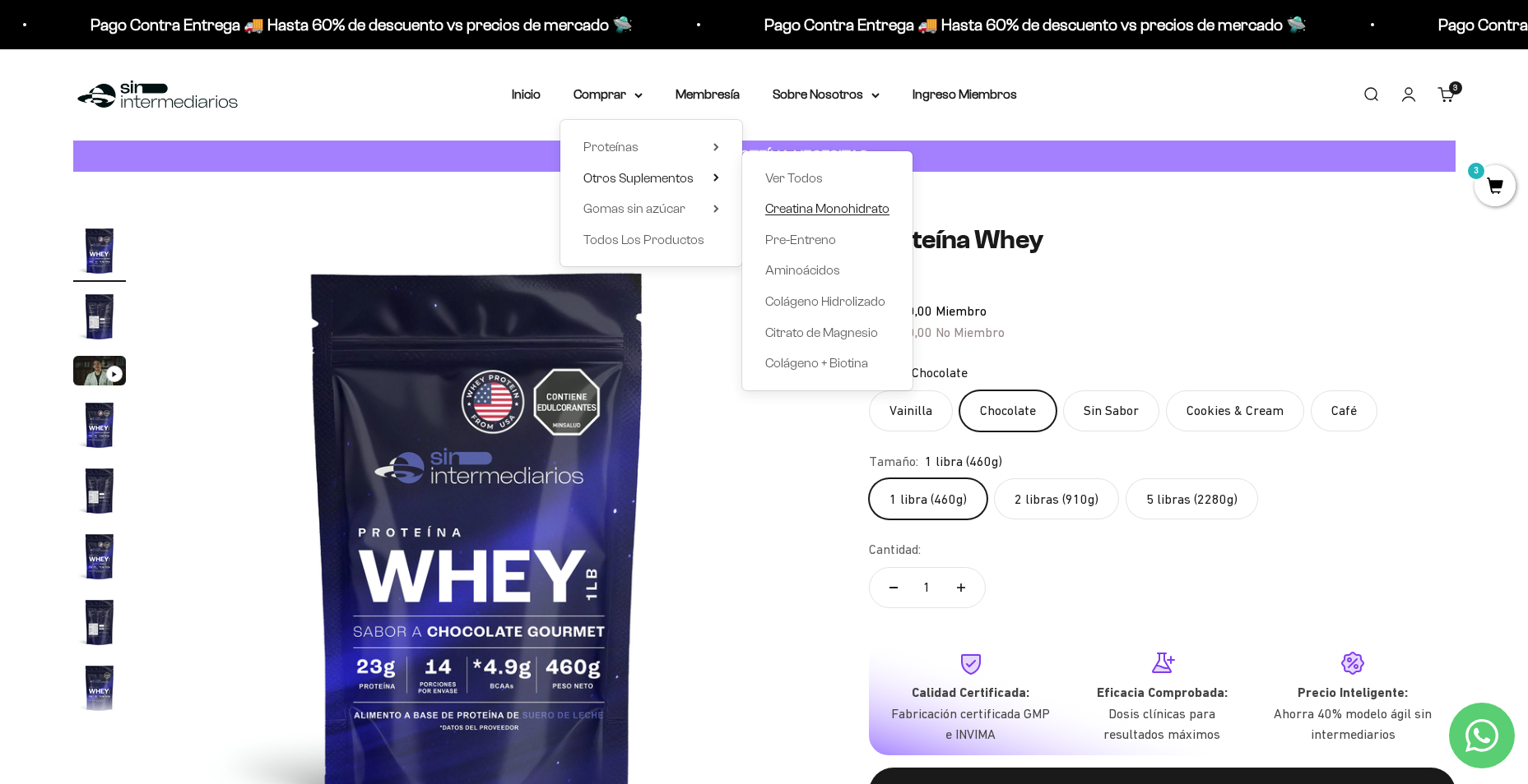
click at [806, 215] on span "Creatina Monohidrato" at bounding box center [827, 208] width 124 height 14
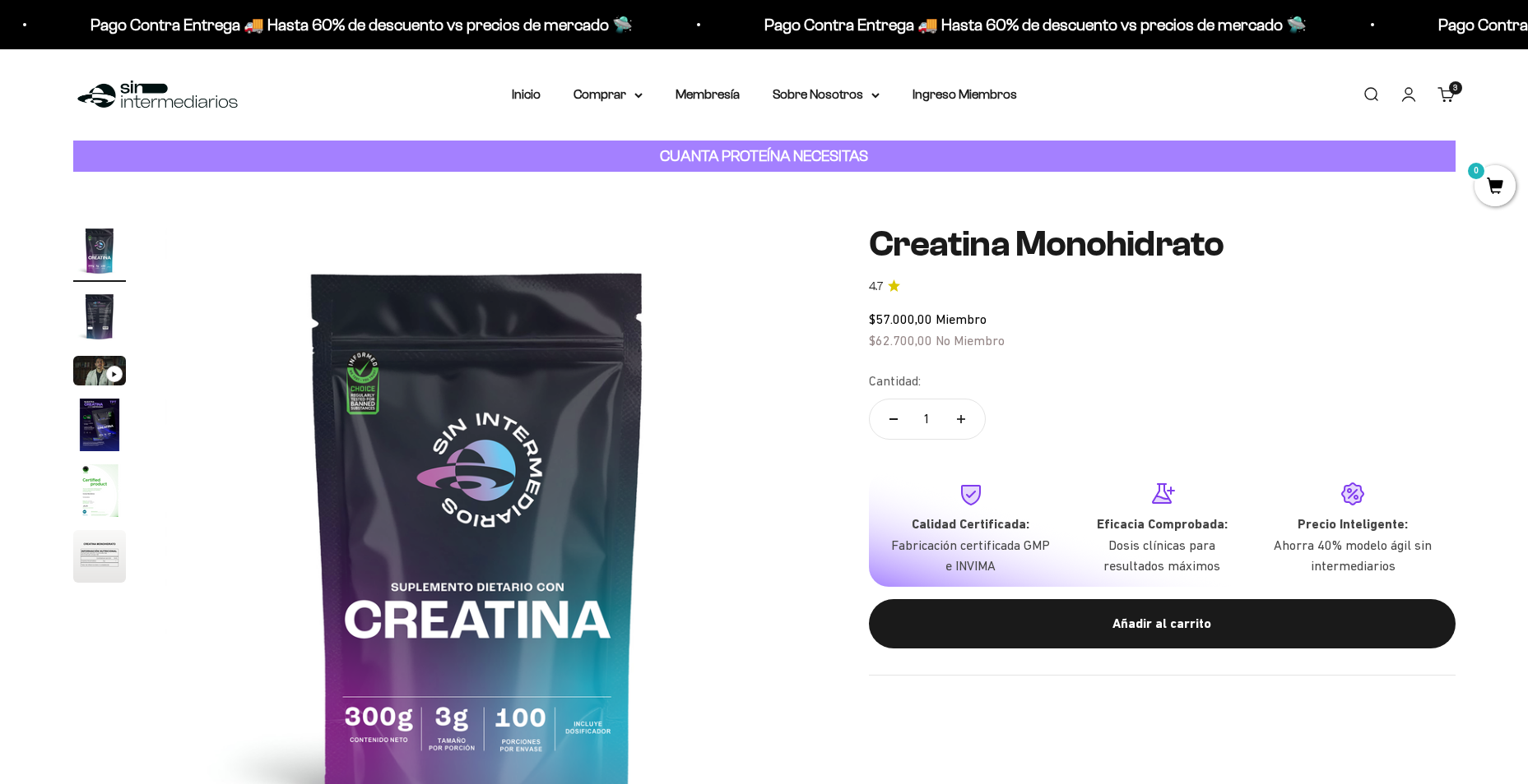
click at [918, 320] on span "$57.000,00" at bounding box center [900, 318] width 63 height 15
drag, startPoint x: 918, startPoint y: 320, endPoint x: 1307, endPoint y: 340, distance: 389.5
click at [1307, 340] on div "$57.000,00 Miembro $62.700,00 No Miembro" at bounding box center [1162, 329] width 587 height 42
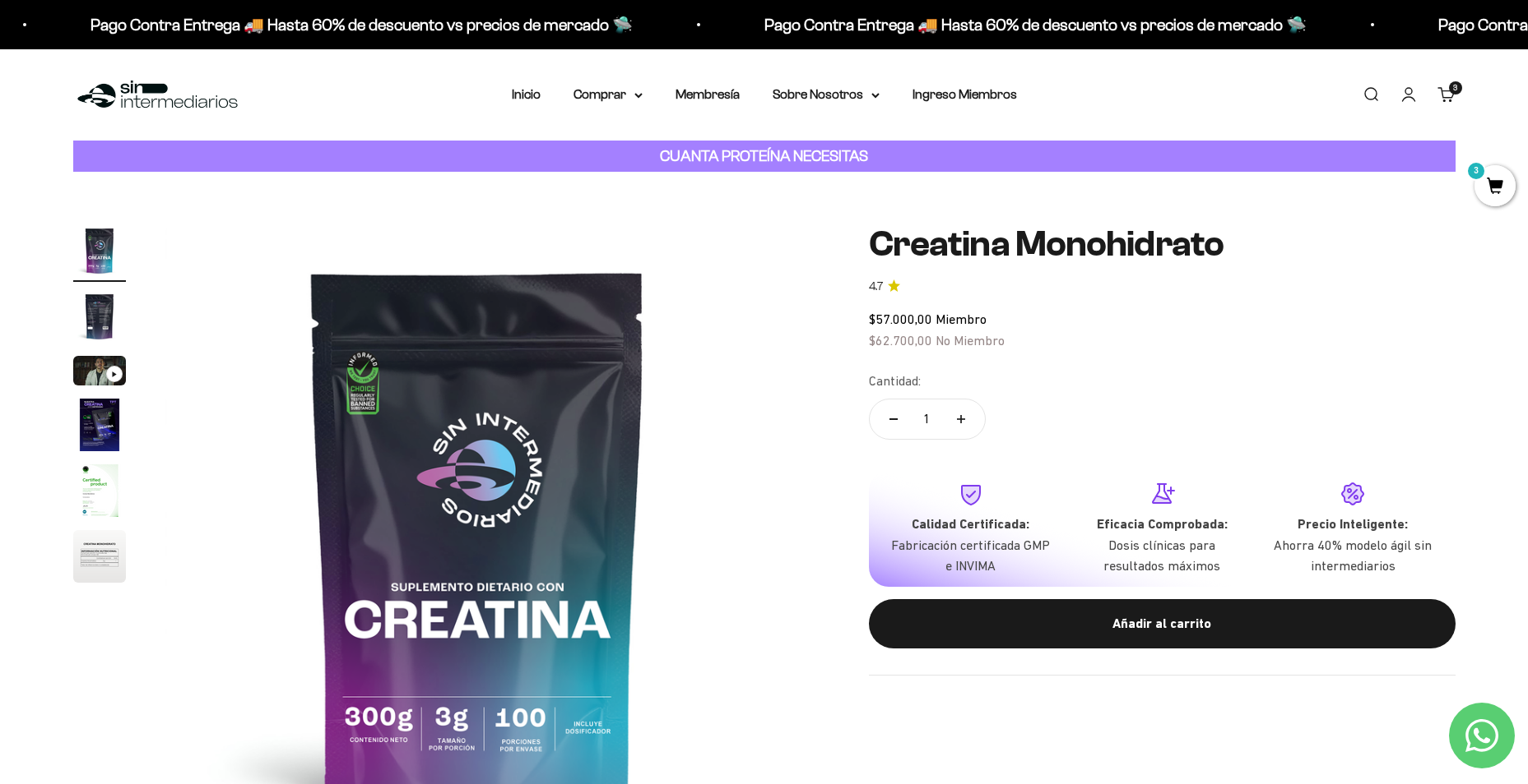
click at [702, 222] on div "Zoom Ir al artículo 1 Ir al artículo 2 Ir al artículo 3 Ir al artículo 4 Ir al …" at bounding box center [764, 537] width 1528 height 730
click at [614, 95] on summary "Comprar" at bounding box center [607, 95] width 69 height 21
click at [624, 143] on span "Proteínas" at bounding box center [610, 146] width 55 height 14
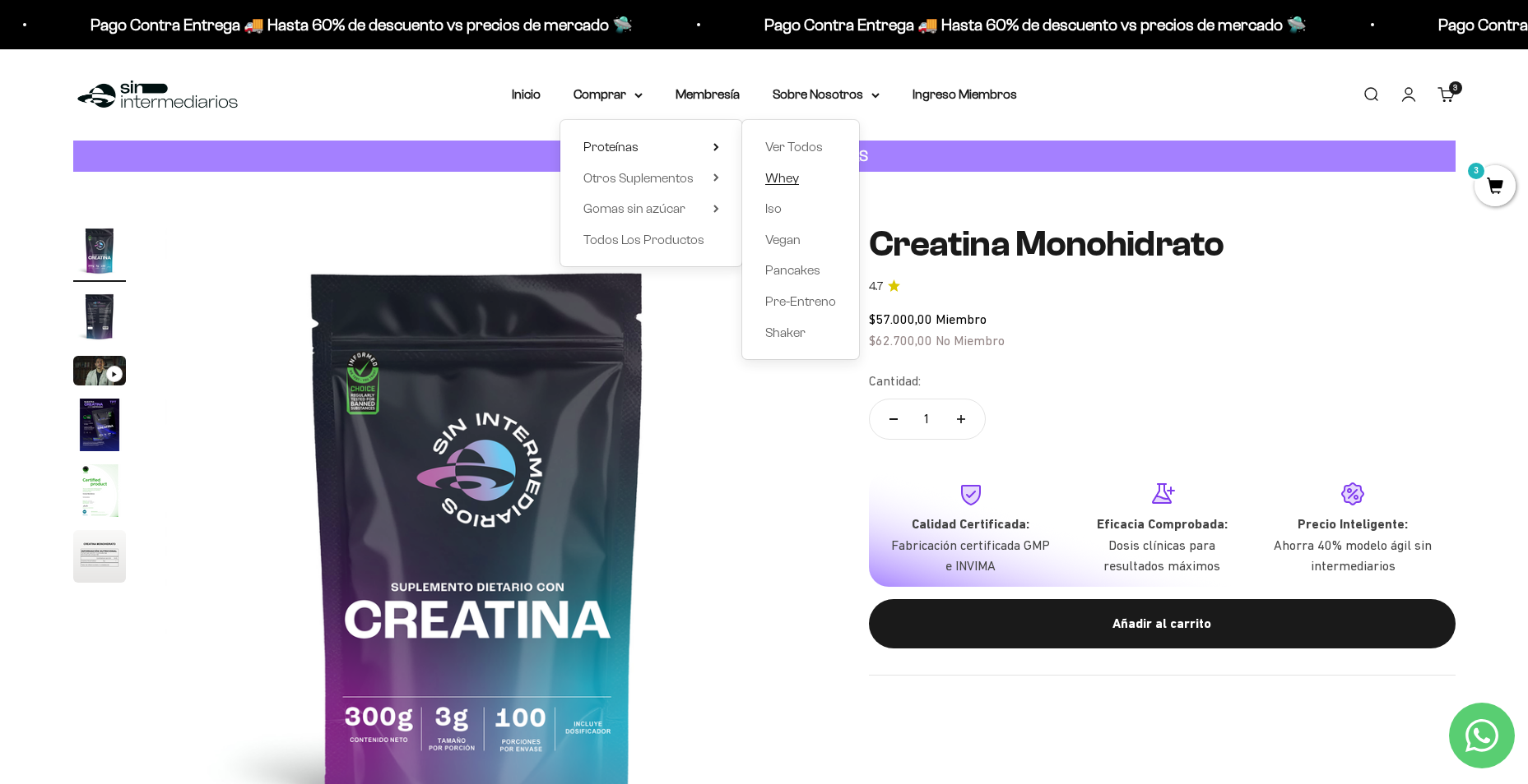
click at [785, 183] on span "Whey" at bounding box center [781, 178] width 34 height 14
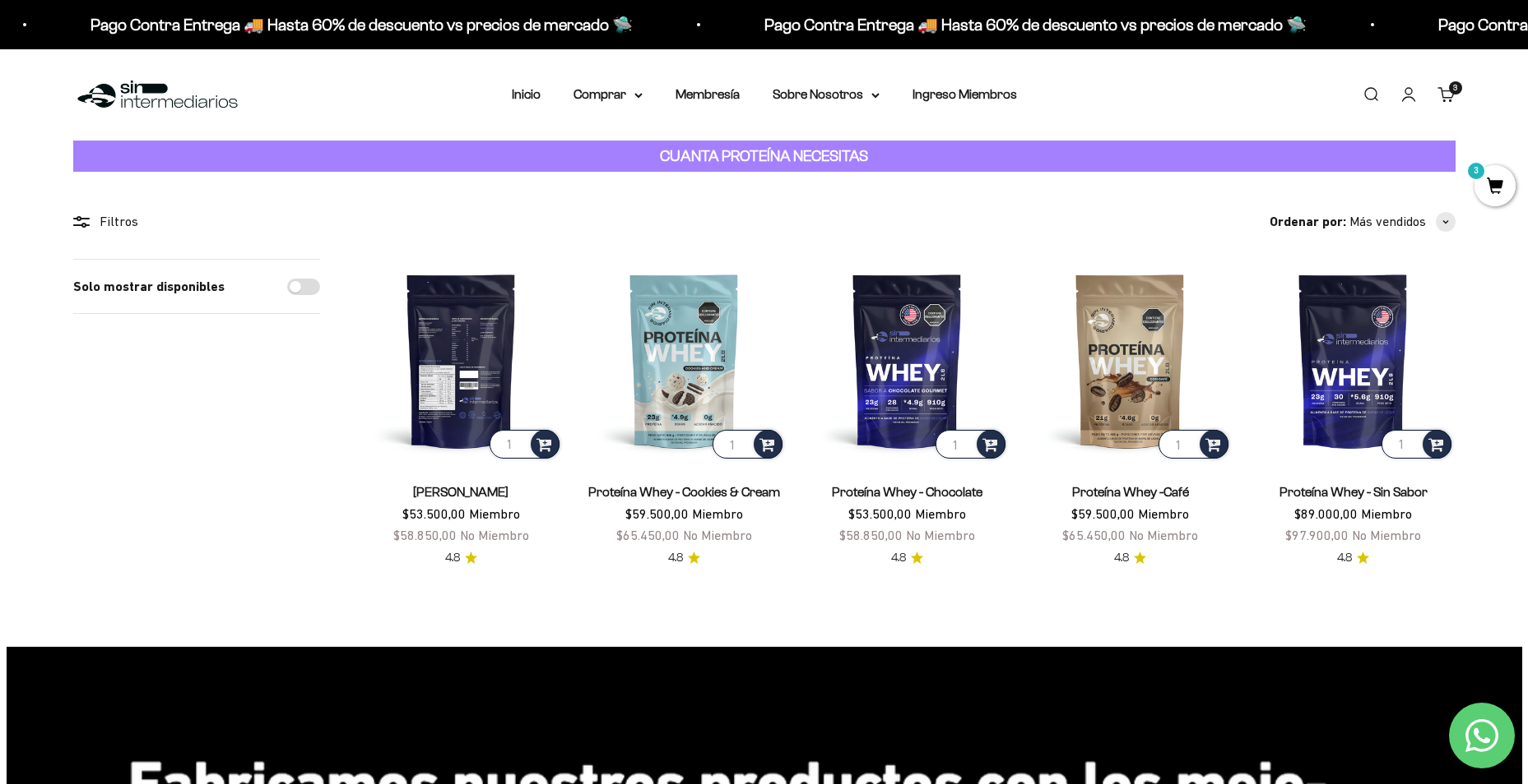
click at [450, 382] on img at bounding box center [461, 361] width 203 height 203
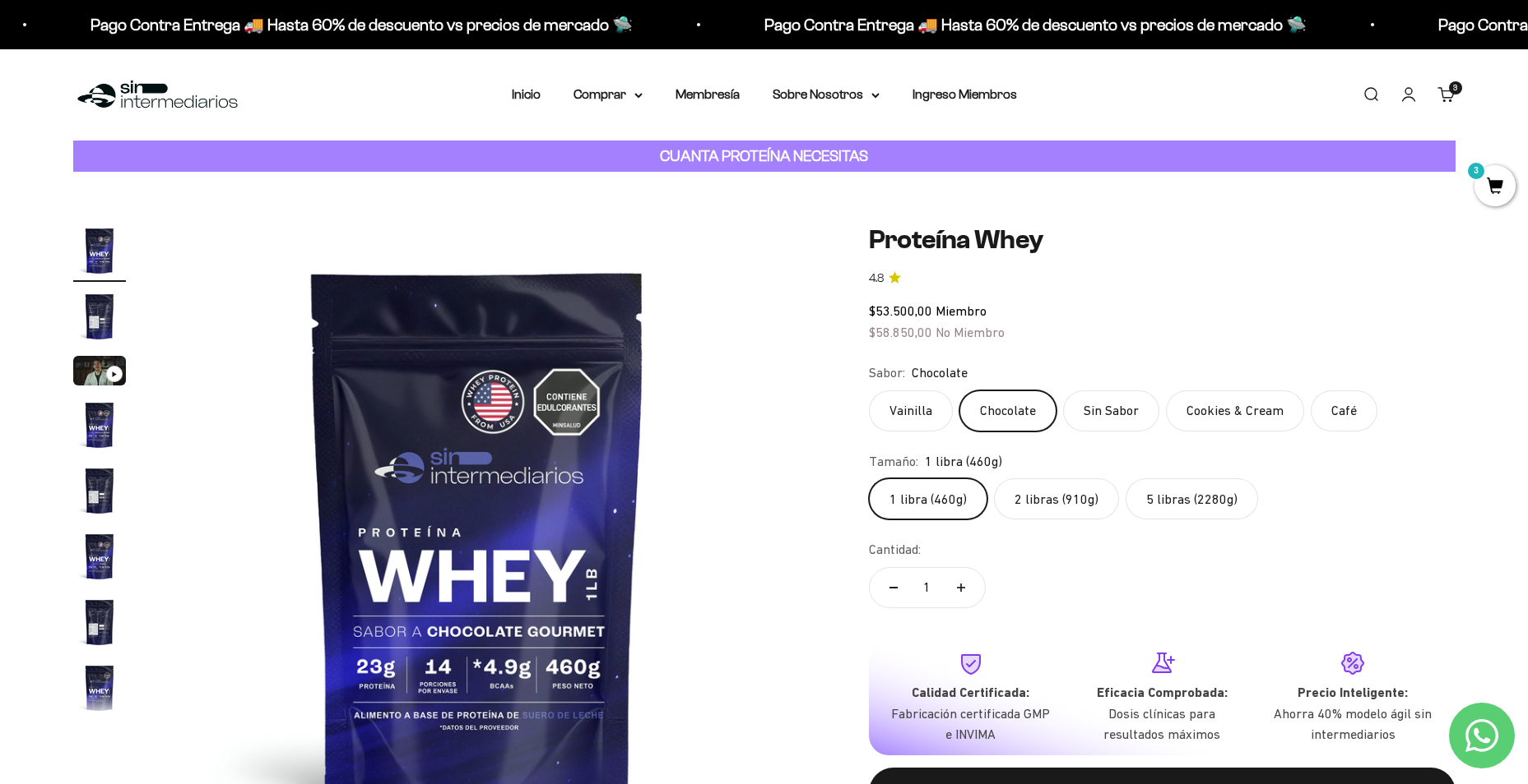
click at [730, 118] on div "Menú Buscar Inicio Comprar Proteínas Ver Todos Whey Iso Vegan Pancakes Pre-Entr…" at bounding box center [764, 95] width 1528 height 91
click at [714, 62] on div "Menú Buscar Inicio Comprar Proteínas Ver Todos Whey Iso Vegan Pancakes Pre-Entr…" at bounding box center [764, 95] width 1528 height 91
drag, startPoint x: 869, startPoint y: 313, endPoint x: 1003, endPoint y: 303, distance: 134.4
click at [1003, 303] on div "$53.500,00 Miembro $58.850,00 No Miembro" at bounding box center [1162, 321] width 587 height 42
copy span "$53.500,00 Miembro"
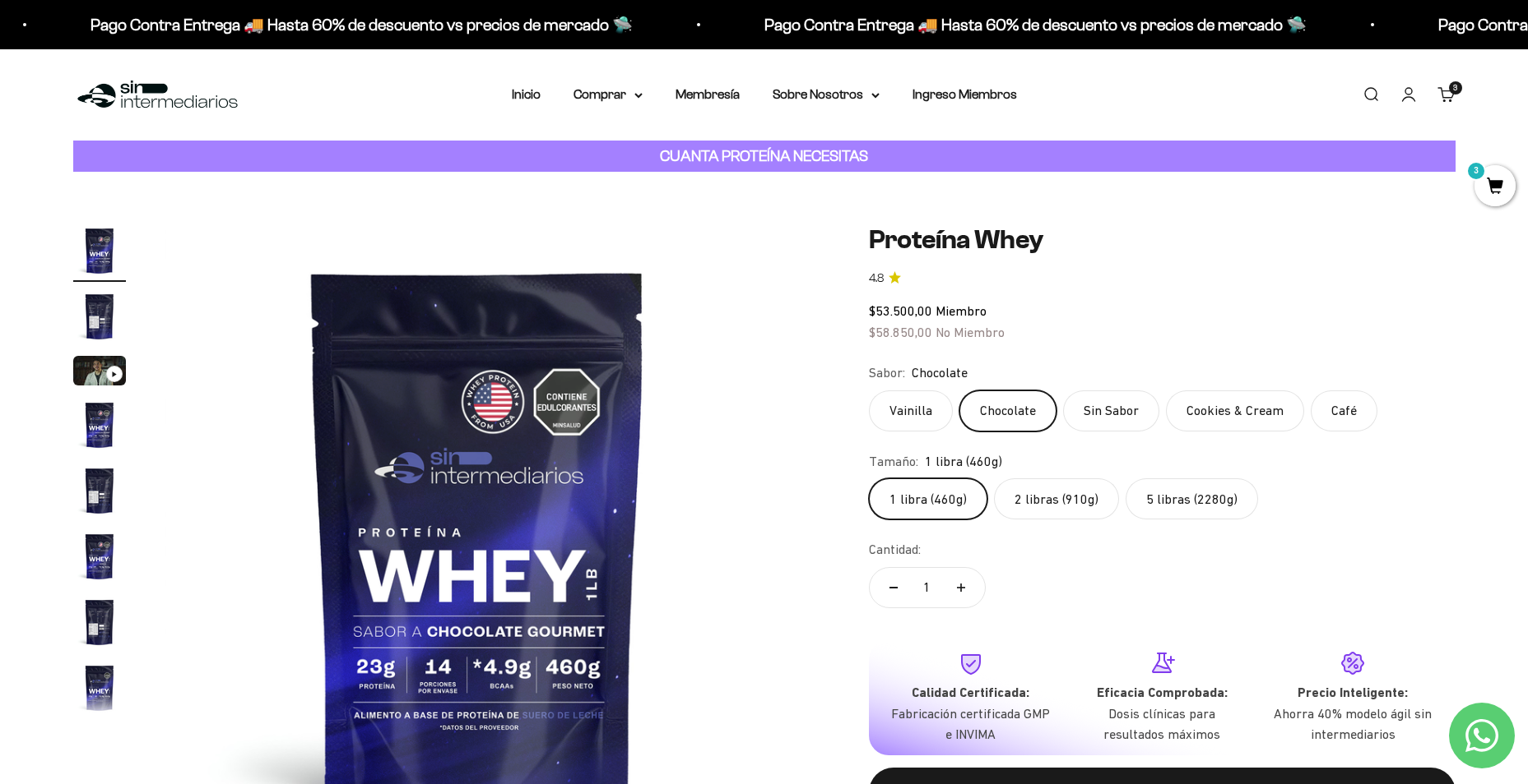
click at [660, 67] on div "Menú Buscar Inicio Comprar Proteínas Ver Todos Whey Iso Vegan Pancakes Pre-Entr…" at bounding box center [764, 95] width 1528 height 91
click at [636, 102] on summary "Comprar" at bounding box center [607, 95] width 69 height 21
click at [610, 180] on span "Otros Suplementos" at bounding box center [638, 178] width 110 height 14
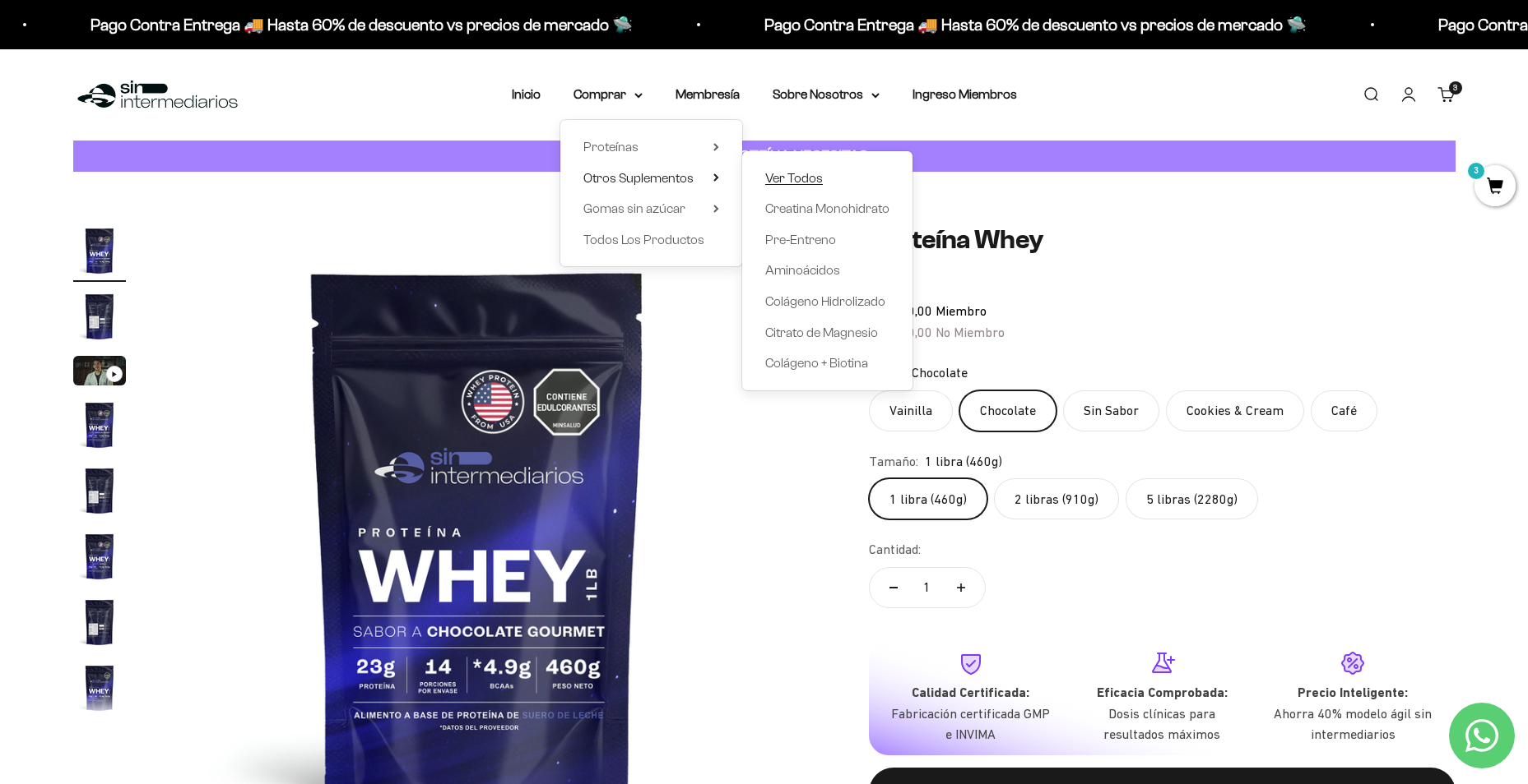
click at [774, 180] on span "Ver Todos" at bounding box center [793, 178] width 57 height 14
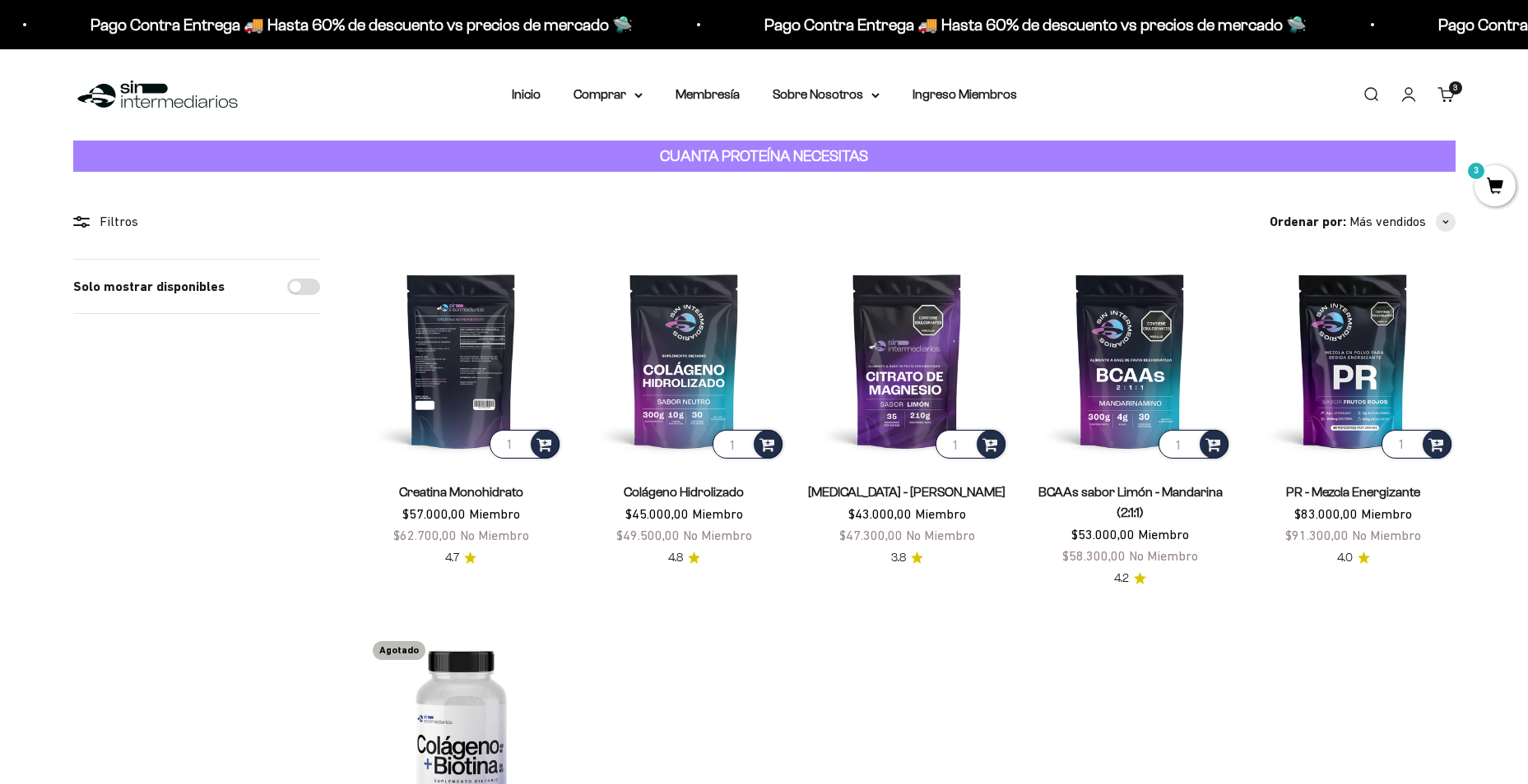
click at [432, 331] on img at bounding box center [461, 361] width 203 height 203
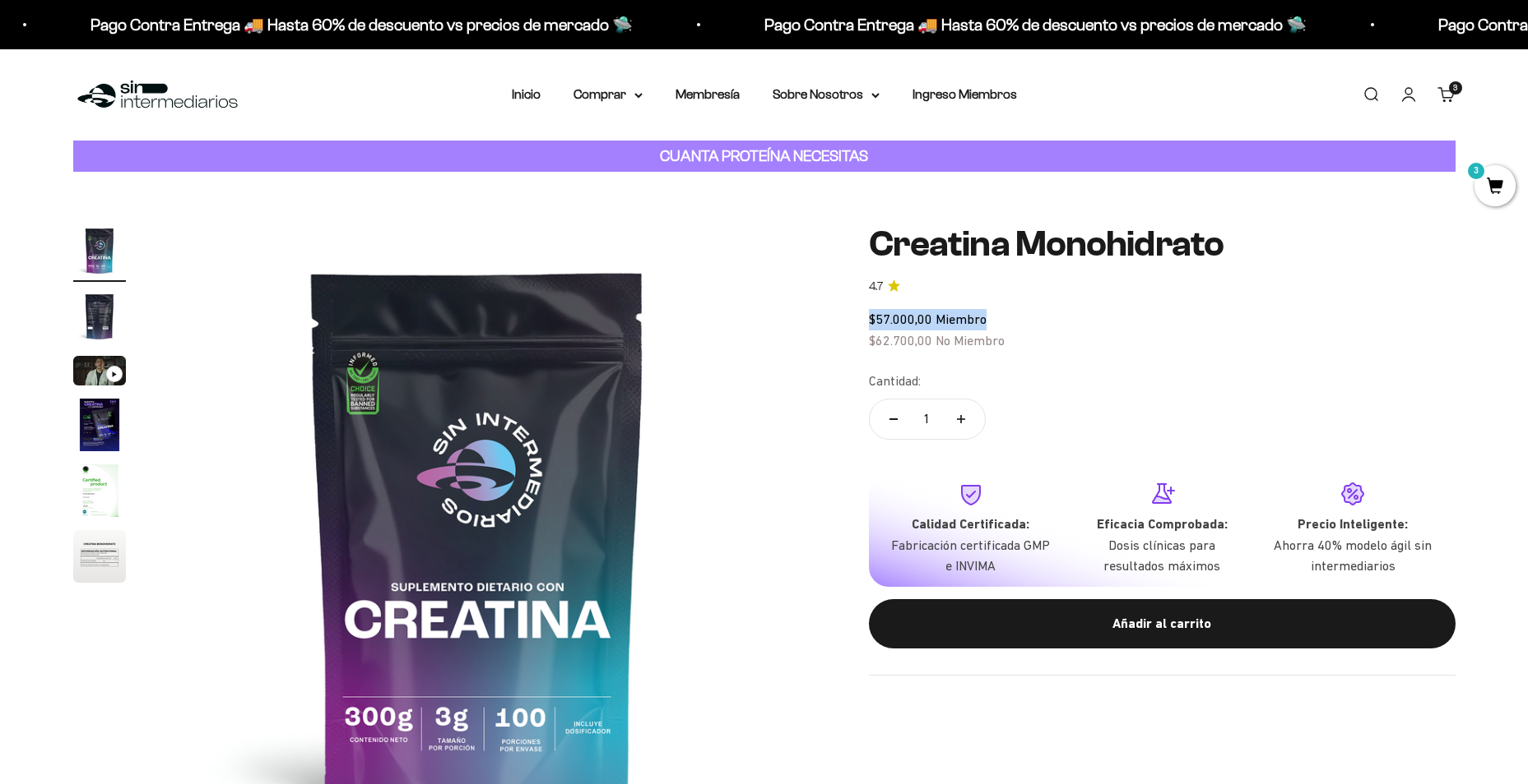
drag, startPoint x: 1008, startPoint y: 310, endPoint x: 851, endPoint y: 317, distance: 157.2
click at [851, 317] on div "Zoom Ir al artículo 1 Ir al artículo 2 Ir al artículo 3 Ir al artículo 4 Ir al …" at bounding box center [764, 536] width 1382 height 624
drag, startPoint x: 413, startPoint y: 150, endPoint x: 414, endPoint y: 131, distance: 19.0
click at [413, 150] on div "CUANTA PROTEÍNA NECESITAS" at bounding box center [764, 156] width 1382 height 32
click at [1455, 97] on link "Carrito 3 artículos 3" at bounding box center [1446, 94] width 18 height 18
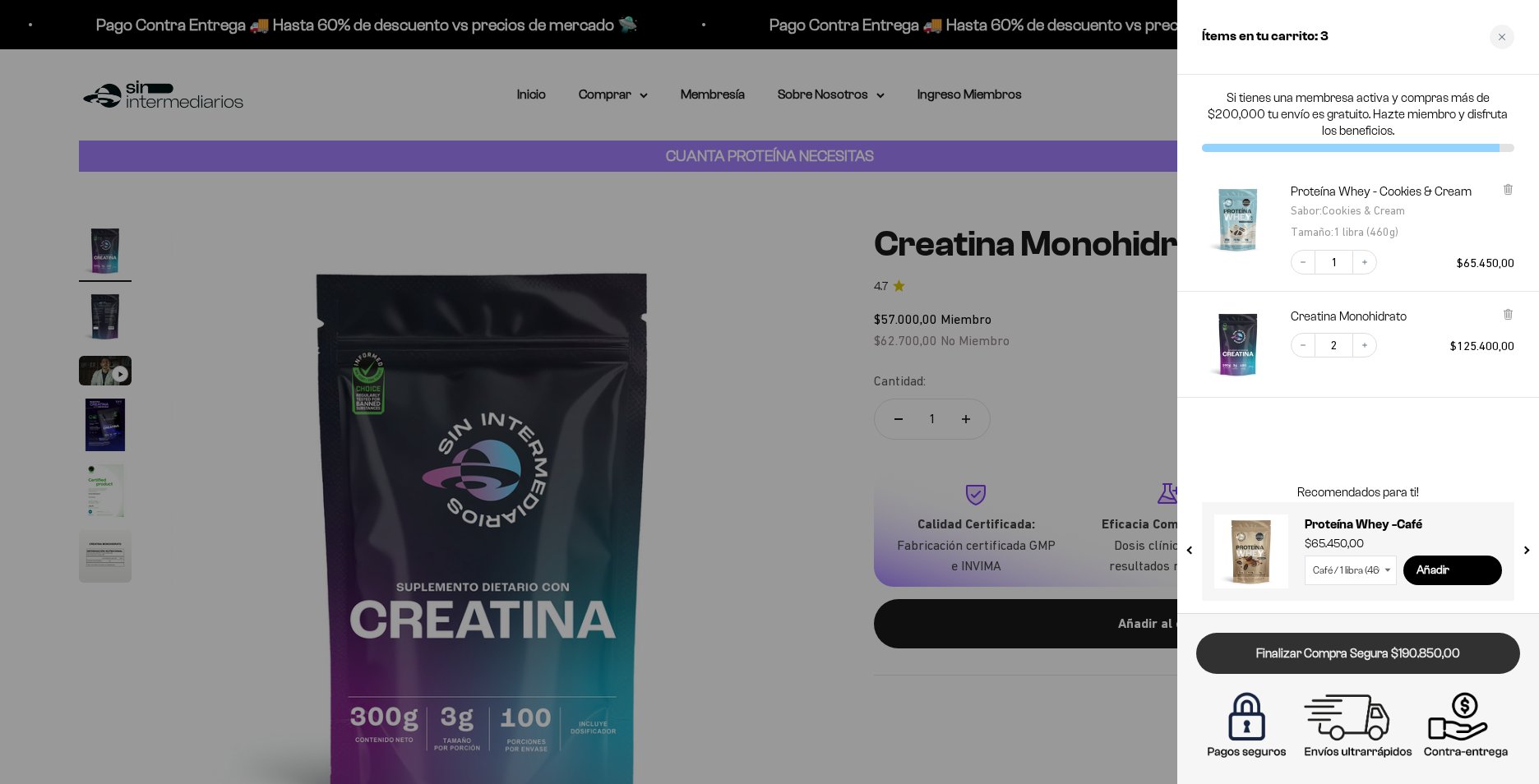
click at [1330, 662] on link "Finalizar Compra Segura $190.850,00" at bounding box center [1358, 653] width 324 height 42
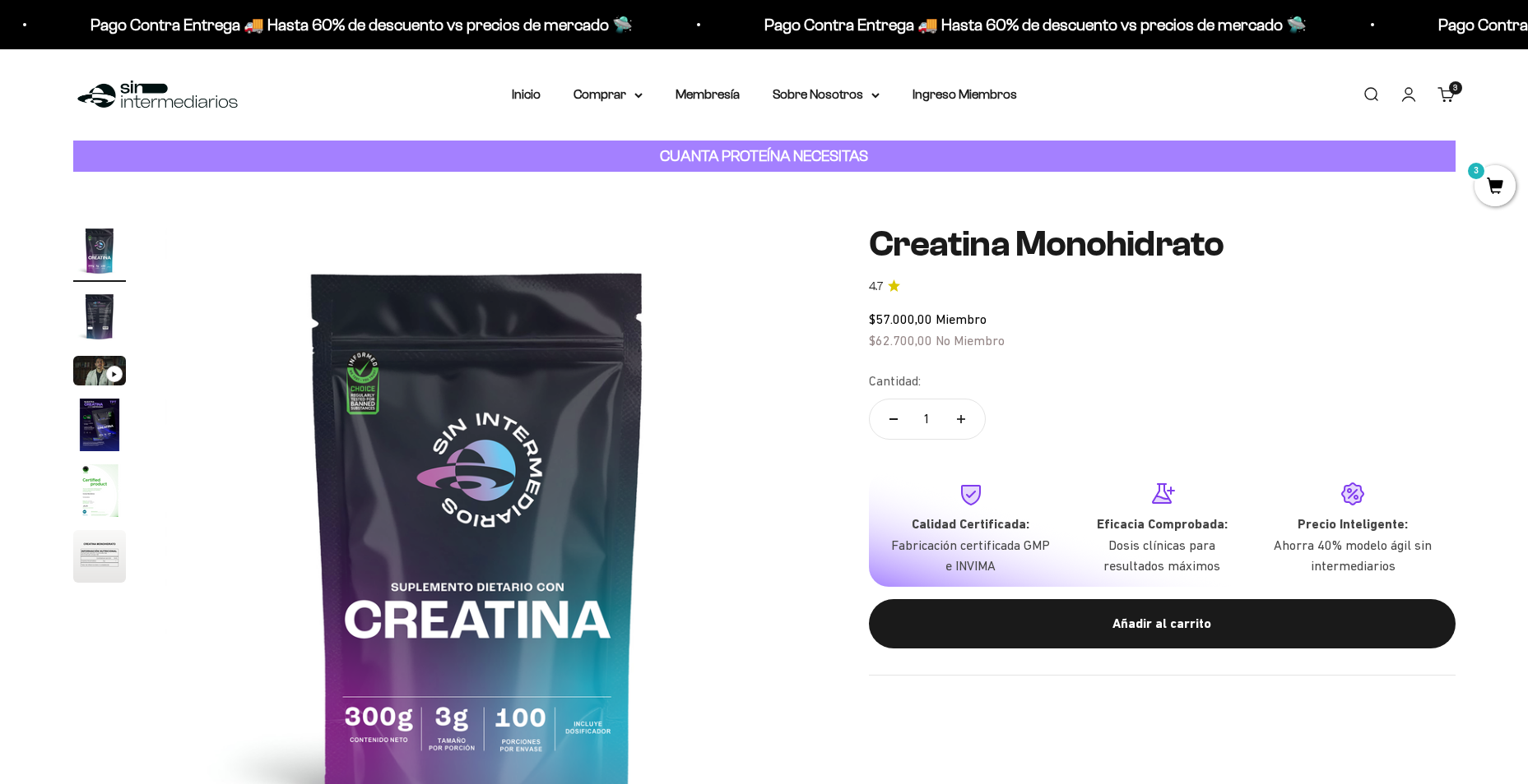
click at [651, 98] on nav "Inicio Comprar Proteínas Ver Todos Whey Iso Vegan" at bounding box center [764, 95] width 505 height 21
click at [628, 98] on summary "Comprar" at bounding box center [607, 95] width 69 height 21
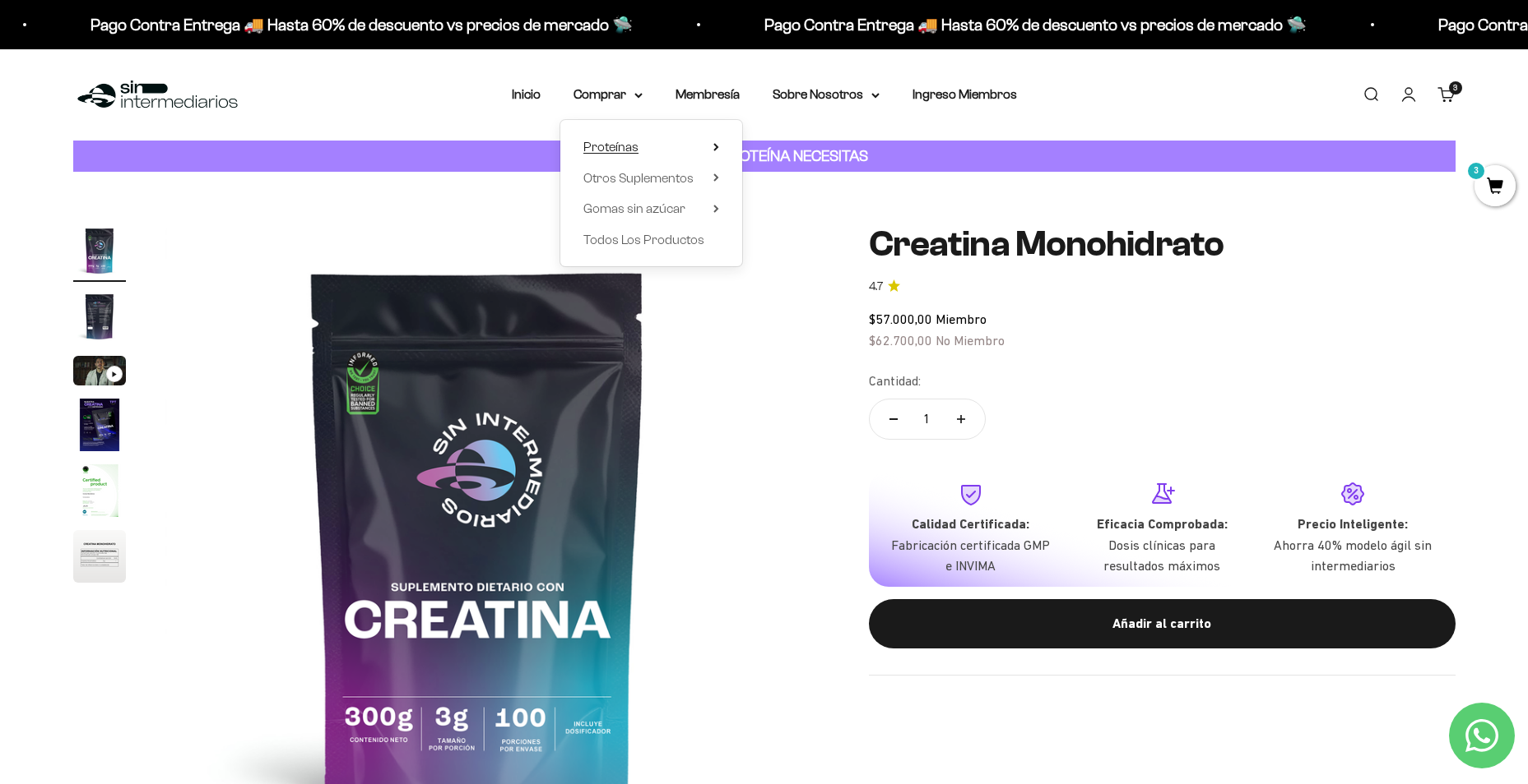
click at [616, 145] on span "Proteínas" at bounding box center [610, 146] width 55 height 14
click at [779, 179] on span "Whey" at bounding box center [781, 178] width 34 height 14
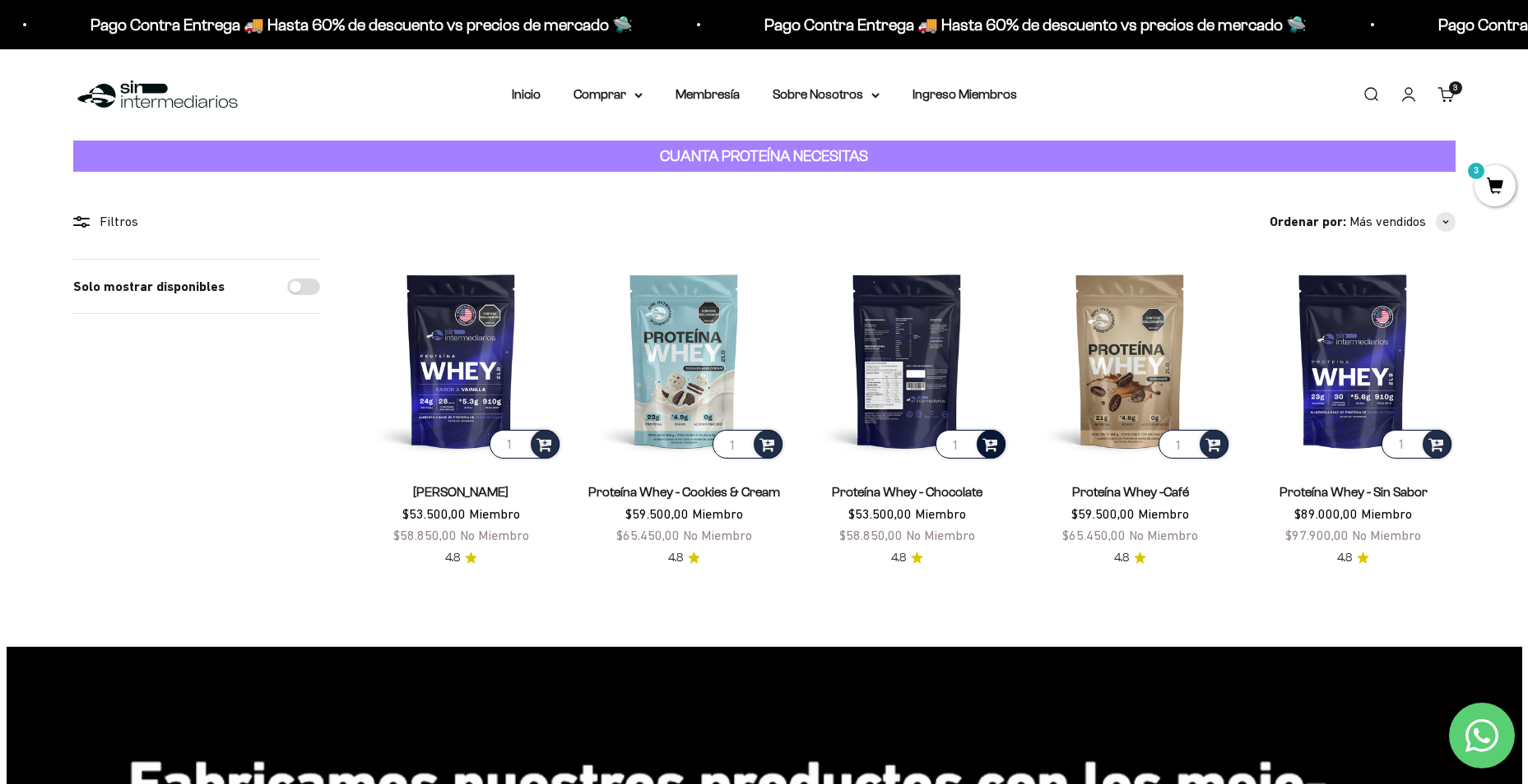
click at [993, 442] on span at bounding box center [990, 444] width 15 height 19
click at [895, 385] on span "Chocolate / 1 libra (460g)" at bounding box center [907, 380] width 112 height 13
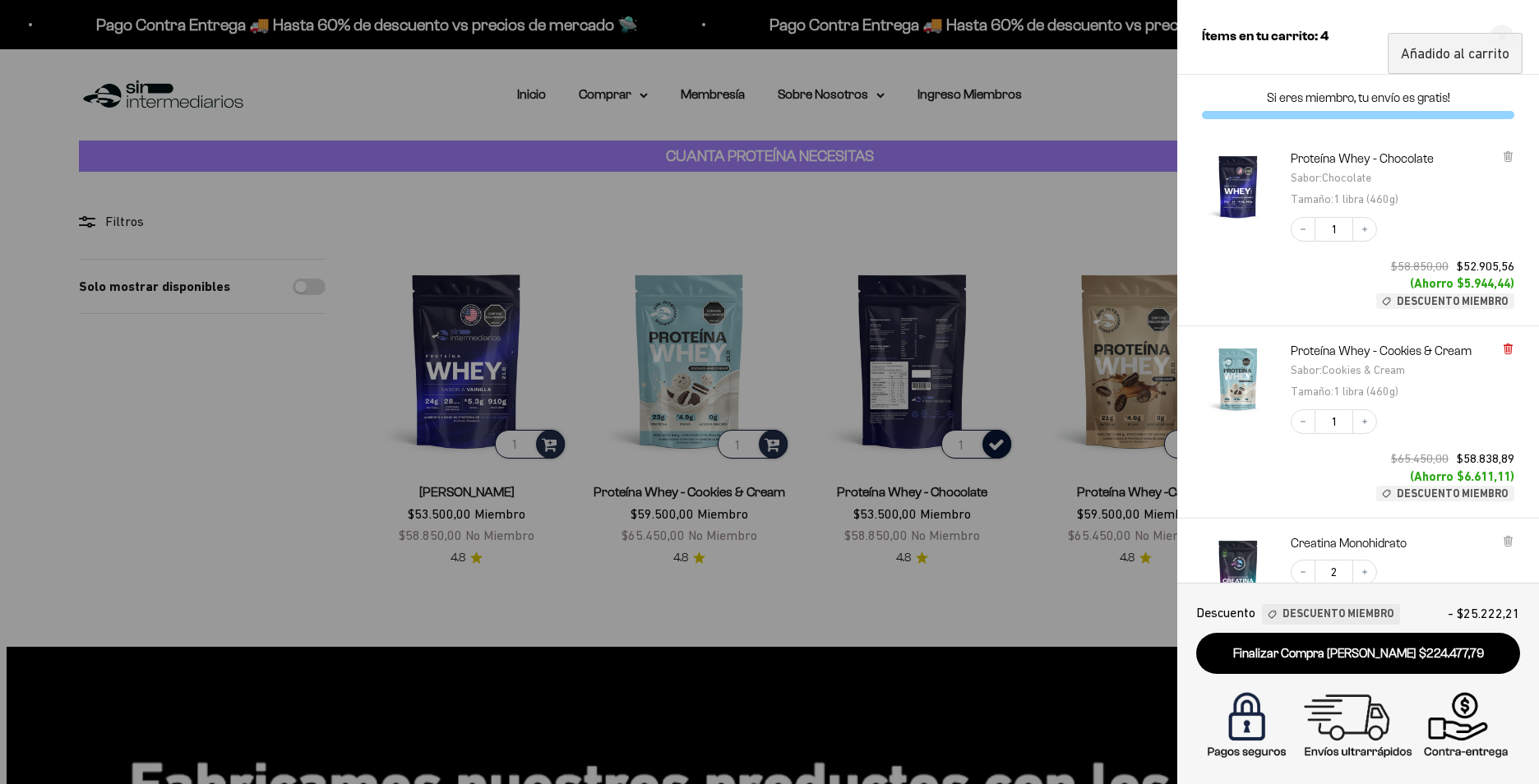
click at [1502, 343] on icon at bounding box center [1508, 348] width 13 height 13
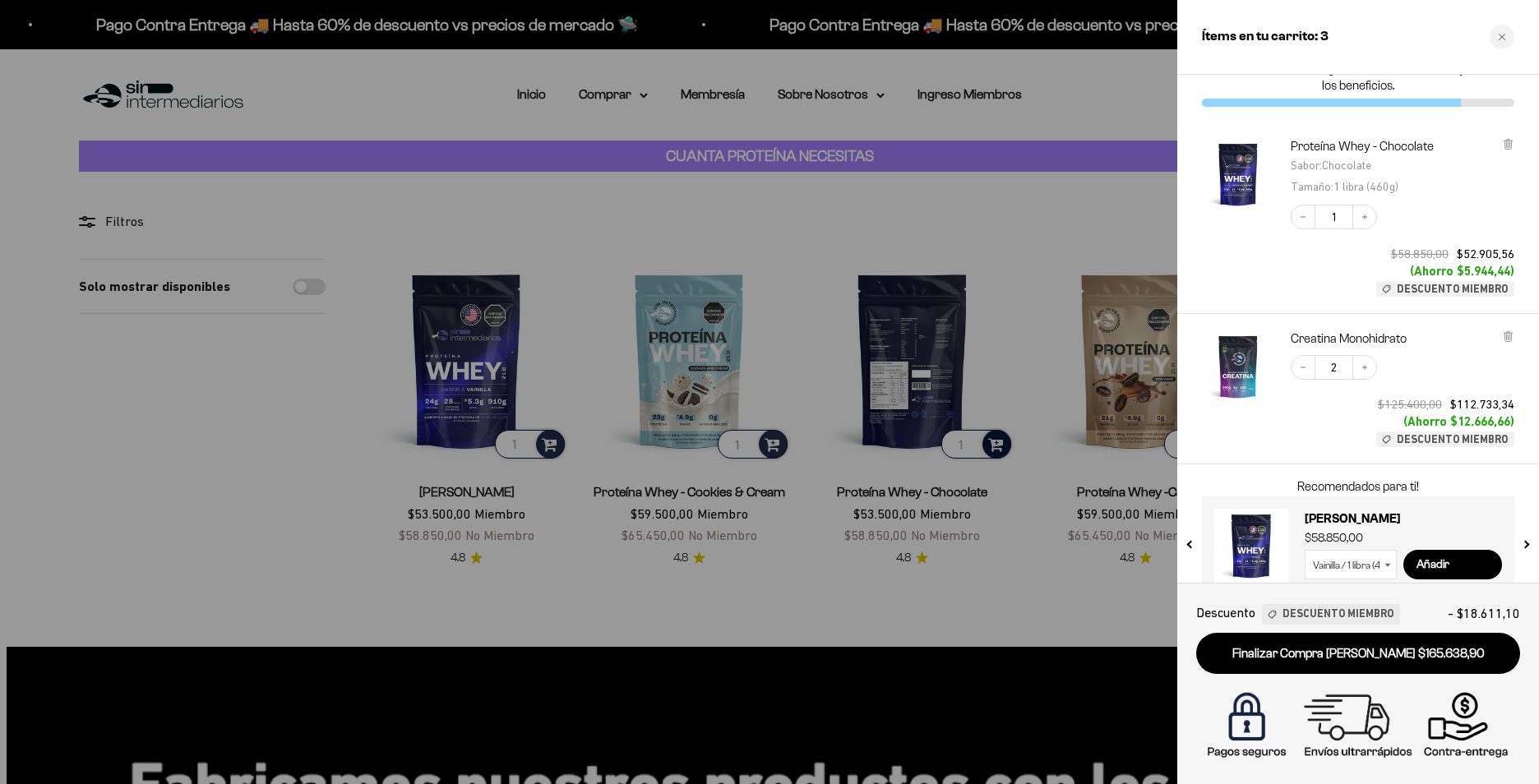
scroll to position [70, 0]
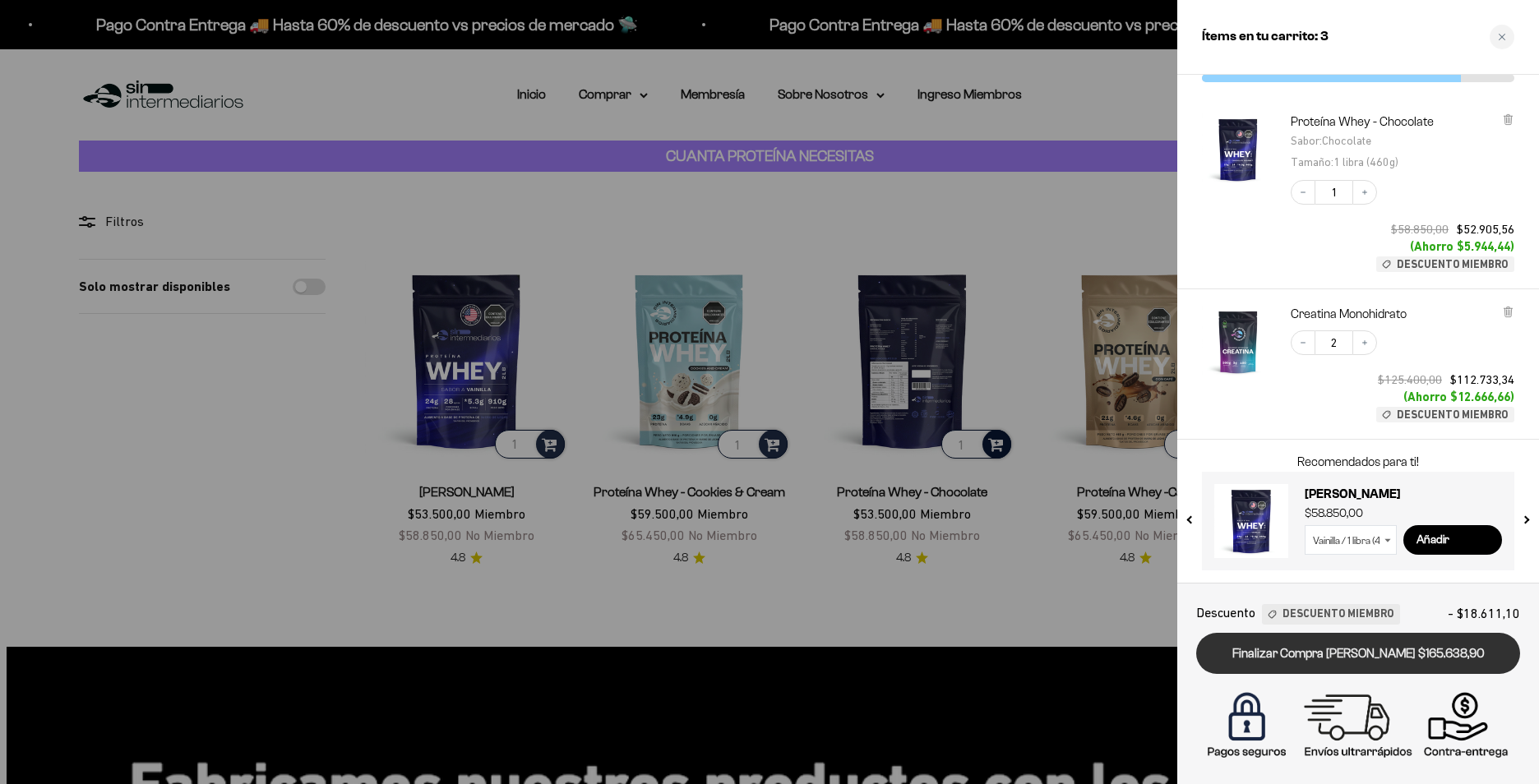
click at [1349, 654] on link "Finalizar Compra [PERSON_NAME] $165.638,90" at bounding box center [1358, 653] width 324 height 42
